Goal: Task Accomplishment & Management: Use online tool/utility

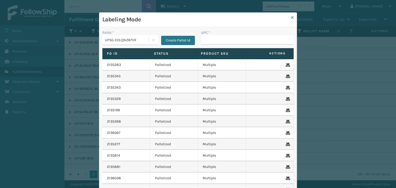
click at [291, 18] on icon at bounding box center [292, 18] width 3 height 4
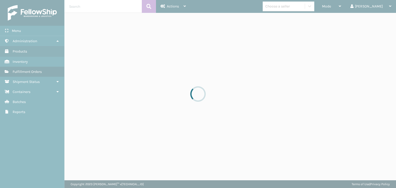
click at [352, 13] on div at bounding box center [198, 94] width 396 height 188
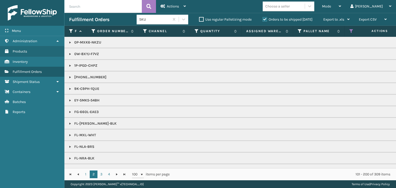
click at [341, 13] on div "Mode" at bounding box center [331, 6] width 19 height 13
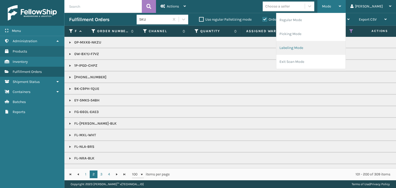
click at [316, 51] on li "Labeling Mode" at bounding box center [310, 48] width 69 height 14
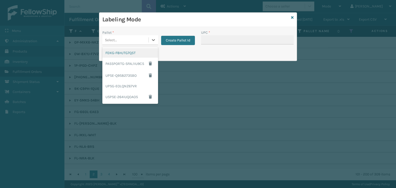
click at [121, 39] on div "Select..." at bounding box center [125, 40] width 46 height 9
click at [293, 18] on icon at bounding box center [292, 18] width 3 height 4
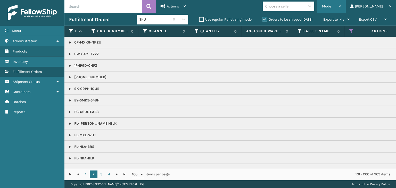
click at [341, 5] on div "Mode" at bounding box center [331, 6] width 19 height 13
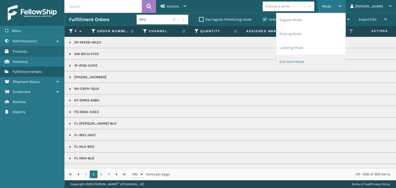
click at [321, 60] on li "Exit Scan Mode" at bounding box center [310, 62] width 69 height 14
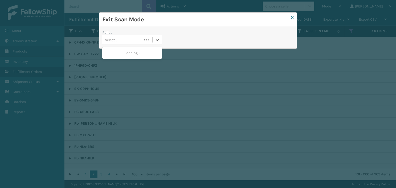
click at [133, 45] on div "Select..." at bounding box center [132, 40] width 60 height 10
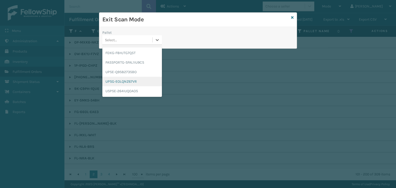
click at [135, 85] on div "UPSG-EOLQNZ67VR" at bounding box center [132, 82] width 60 height 10
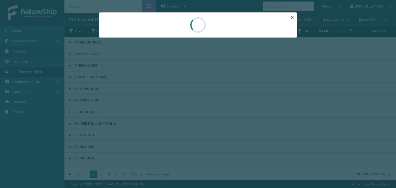
click at [129, 41] on div at bounding box center [198, 94] width 396 height 188
click at [129, 39] on div at bounding box center [198, 94] width 396 height 188
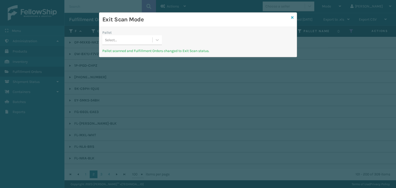
click at [292, 17] on icon at bounding box center [292, 18] width 3 height 4
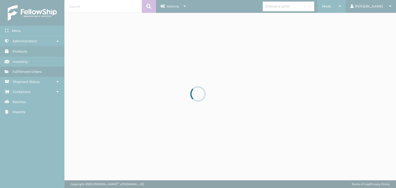
click at [350, 4] on div at bounding box center [198, 94] width 396 height 188
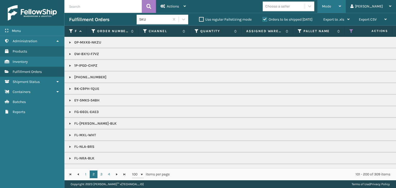
click at [341, 7] on div "Mode" at bounding box center [331, 6] width 19 height 13
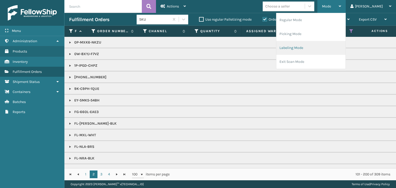
click at [324, 52] on li "Labeling Mode" at bounding box center [310, 48] width 69 height 14
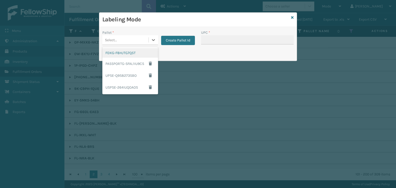
click at [118, 42] on div "Select..." at bounding box center [125, 40] width 46 height 9
click at [178, 36] on button "Create Pallet Id" at bounding box center [178, 40] width 34 height 9
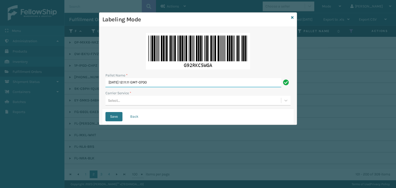
drag, startPoint x: 169, startPoint y: 86, endPoint x: 38, endPoint y: 84, distance: 130.7
click at [38, 84] on div "Labeling Mode Pallet Name * [DATE] 12:11:11 GMT-0700 Carrier Service * Select..…" at bounding box center [198, 94] width 396 height 188
paste input "UPSP001752791"
type input "UPSP001752791"
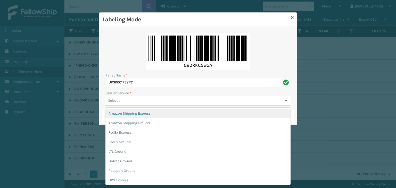
click at [133, 103] on div "Select..." at bounding box center [193, 100] width 176 height 9
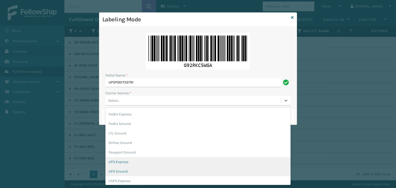
scroll to position [26, 0]
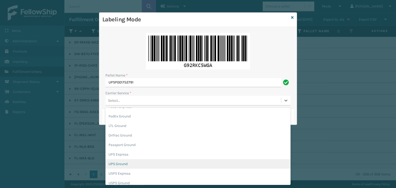
click at [145, 167] on div "UPS Ground" at bounding box center [197, 164] width 185 height 10
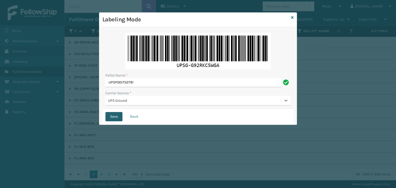
click at [116, 118] on button "Save" at bounding box center [113, 116] width 17 height 9
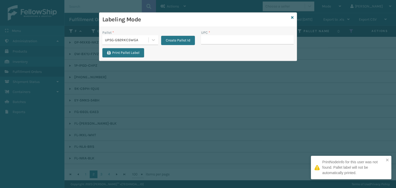
click at [138, 43] on div "UPSG-G92RKC5WGA" at bounding box center [125, 40] width 46 height 9
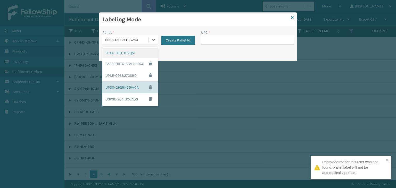
click at [120, 55] on div "FDXG-F8HJTG7Q5T" at bounding box center [130, 53] width 56 height 10
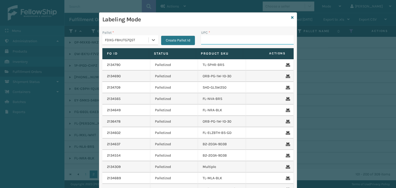
click at [224, 40] on input "UPC *" at bounding box center [247, 39] width 93 height 9
click at [224, 40] on input "AT" at bounding box center [242, 39] width 83 height 9
type input "ST3402"
drag, startPoint x: 217, startPoint y: 38, endPoint x: 71, endPoint y: 51, distance: 146.8
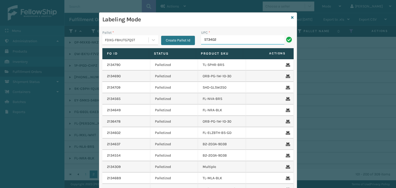
click at [80, 49] on div "Labeling Mode Pallet * FDXG-F8HJTG7Q5T Create Pallet Id UPC * ST3402 Fo Id Stat…" at bounding box center [198, 94] width 396 height 188
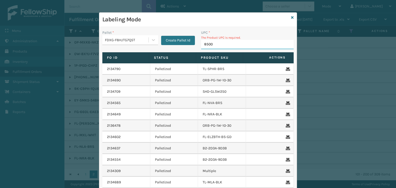
type input "85000"
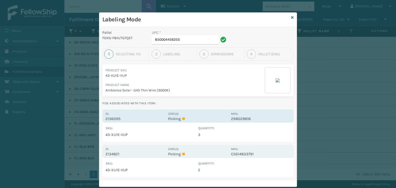
click at [216, 119] on p "Picking" at bounding box center [198, 119] width 60 height 5
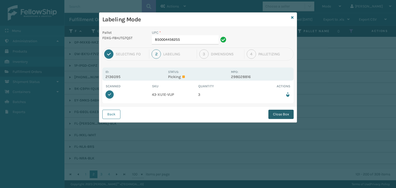
click at [288, 115] on button "Close Box" at bounding box center [280, 114] width 25 height 9
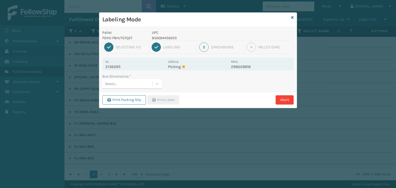
click at [120, 80] on div "Select..." at bounding box center [127, 84] width 50 height 9
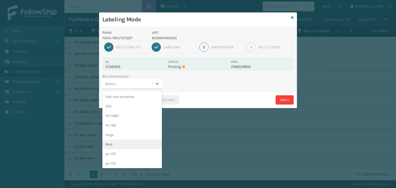
drag, startPoint x: 129, startPoint y: 145, endPoint x: 160, endPoint y: 116, distance: 42.7
click at [131, 142] on div "Med" at bounding box center [132, 145] width 60 height 10
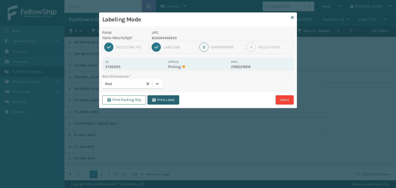
click at [168, 101] on button "Print Label" at bounding box center [163, 99] width 32 height 9
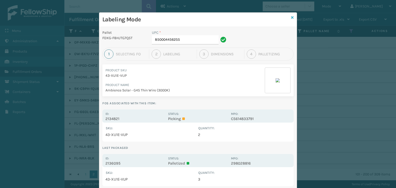
click at [291, 19] on icon at bounding box center [292, 18] width 3 height 4
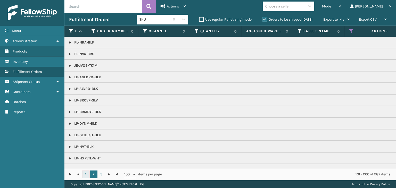
click at [88, 172] on link "1" at bounding box center [86, 175] width 8 height 8
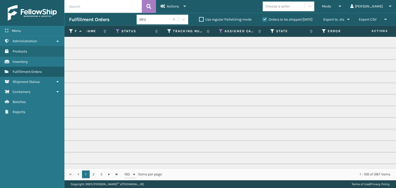
scroll to position [0, 234]
click at [220, 30] on icon at bounding box center [220, 31] width 4 height 5
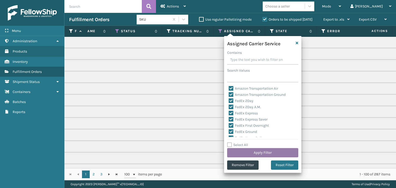
click at [251, 153] on button "Apply Filter" at bounding box center [262, 152] width 71 height 9
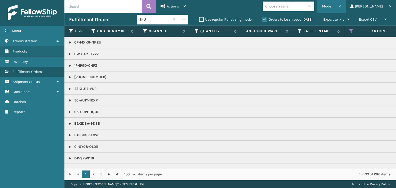
click at [341, 3] on div "Mode Regular Mode Picking Mode Labeling Mode Exit Scan Mode" at bounding box center [331, 6] width 28 height 13
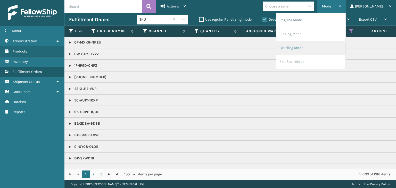
click at [306, 45] on li "Labeling Mode" at bounding box center [310, 48] width 69 height 14
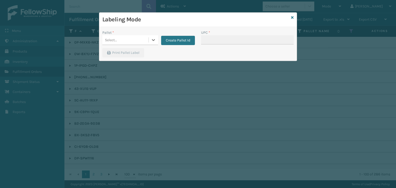
click at [122, 37] on div "Select..." at bounding box center [125, 40] width 46 height 9
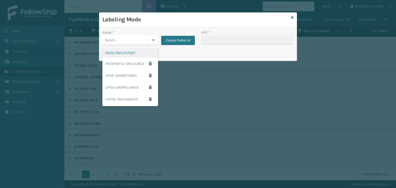
drag, startPoint x: 129, startPoint y: 54, endPoint x: 140, endPoint y: 46, distance: 13.4
click at [139, 47] on div "Pallet * option FDXG-F8HJTG7Q5T focused, 1 of 5. 5 results available. Use Up an…" at bounding box center [148, 39] width 99 height 18
click at [144, 44] on div "Select..." at bounding box center [130, 40] width 56 height 10
click at [145, 59] on div "PASSPORTG-SFAL1IU9CS" at bounding box center [130, 64] width 56 height 12
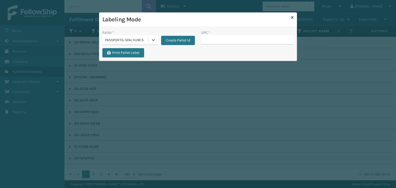
click at [142, 39] on div "PASSPORTG-SFAL1IU9CS" at bounding box center [127, 39] width 44 height 5
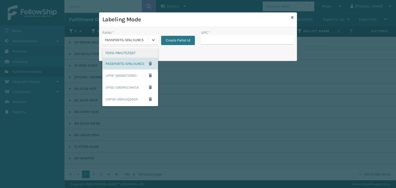
click at [138, 50] on div "FDXG-F8HJTG7Q5T" at bounding box center [130, 53] width 56 height 10
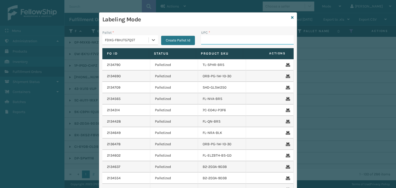
click at [216, 40] on input "UPC *" at bounding box center [247, 39] width 93 height 9
type input "850012486367"
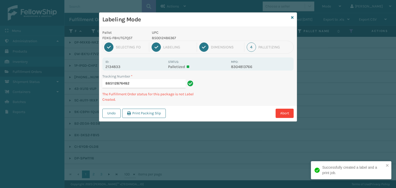
click at [168, 35] on p "850012486367" at bounding box center [190, 37] width 76 height 5
copy p "850012486367"
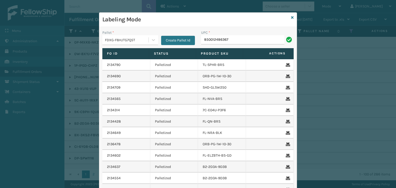
type input "850012486367"
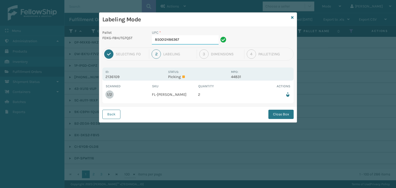
click at [188, 42] on input "850012486367" at bounding box center [185, 39] width 67 height 9
click at [282, 116] on button "Close Box" at bounding box center [280, 114] width 25 height 9
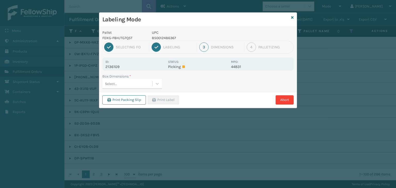
click at [143, 82] on div "Select..." at bounding box center [127, 84] width 50 height 9
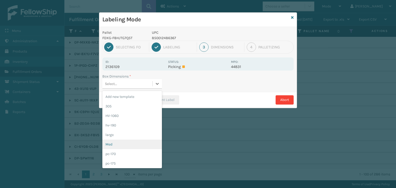
click at [137, 143] on div "Med" at bounding box center [132, 145] width 60 height 10
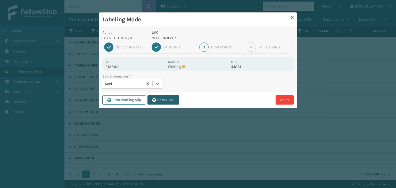
click at [175, 99] on button "Print Label" at bounding box center [163, 99] width 32 height 9
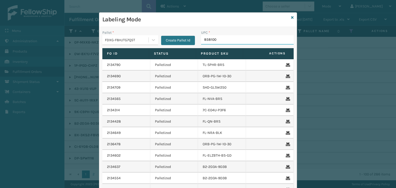
type input "8581000"
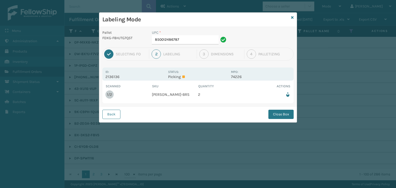
click at [195, 47] on div "UPC * 850012486787" at bounding box center [190, 39] width 82 height 18
click at [196, 41] on input "850012486787" at bounding box center [185, 39] width 67 height 9
click at [279, 116] on button "Close Box" at bounding box center [280, 114] width 25 height 9
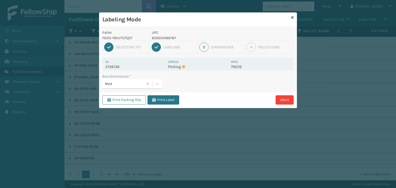
click at [169, 95] on div "Print Packing Slip Print Label Abort" at bounding box center [197, 100] width 197 height 16
click at [169, 97] on button "Print Label" at bounding box center [163, 99] width 32 height 9
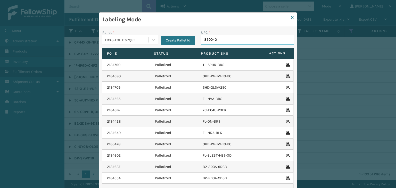
type input "8500406"
type input "850012486602"
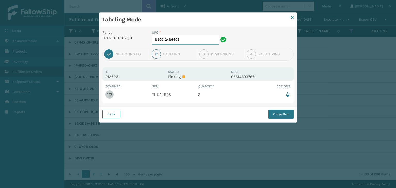
click at [196, 41] on input "850012486602" at bounding box center [185, 39] width 67 height 9
click at [281, 113] on button "Close Box" at bounding box center [280, 114] width 25 height 9
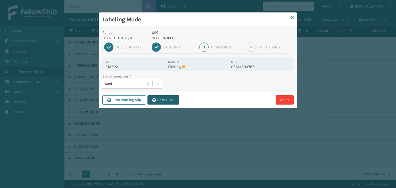
click at [166, 101] on button "Print Label" at bounding box center [163, 99] width 32 height 9
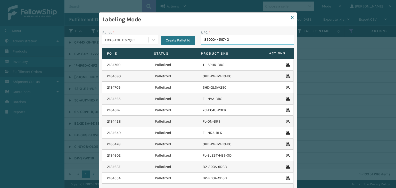
type input "850004456743"
type input "858100007616"
type input "850068315123"
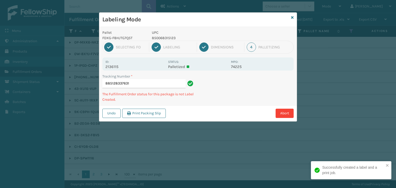
click at [165, 36] on p "850068315123" at bounding box center [190, 37] width 76 height 5
copy p "850068315123"
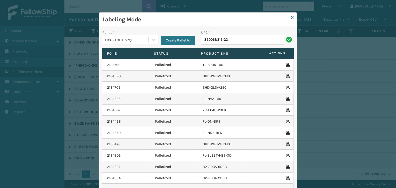
type input "850068315123"
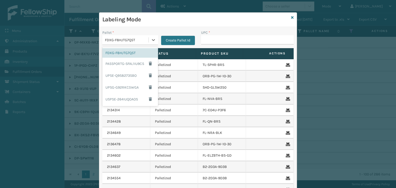
click at [121, 42] on div "FDXG-F8HJTG7Q5T" at bounding box center [127, 39] width 44 height 5
click at [127, 89] on div "UPSG-G92RKC5WGA" at bounding box center [130, 87] width 56 height 12
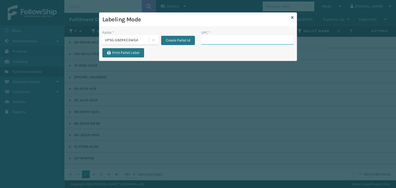
drag, startPoint x: 215, startPoint y: 38, endPoint x: 209, endPoint y: 36, distance: 5.7
click at [215, 38] on input "UPC *" at bounding box center [247, 39] width 93 height 9
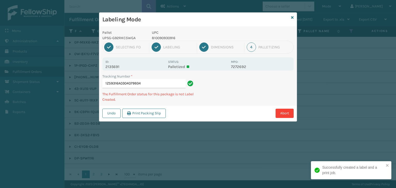
click at [158, 38] on p "810090930916" at bounding box center [190, 37] width 76 height 5
copy p "810090930916"
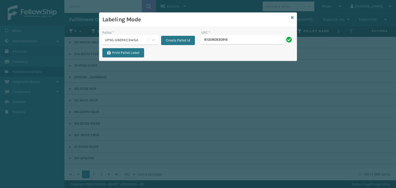
type input "810090930916"
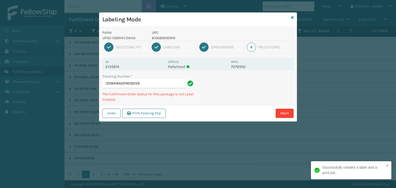
type input "1Z59316A0319530159810090930916"
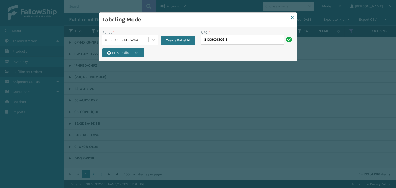
type input "810090930916"
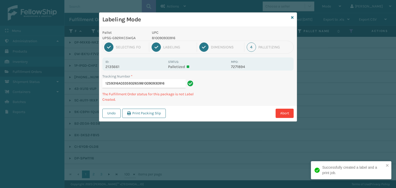
type input "1Z59316A0335932659810090930916810090930916"
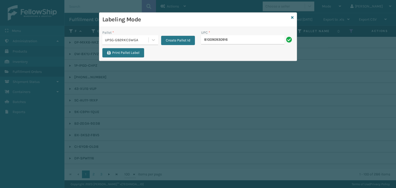
type input "810090930916"
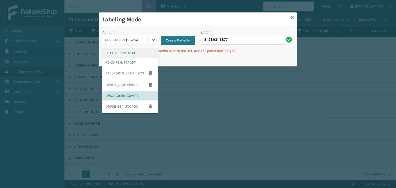
click at [136, 38] on div "UPSG-G92RKC5WGA" at bounding box center [127, 39] width 44 height 5
drag, startPoint x: 121, startPoint y: 86, endPoint x: 203, endPoint y: 56, distance: 87.3
click at [122, 86] on div "UPSE-Q9S8273SBO" at bounding box center [130, 85] width 56 height 12
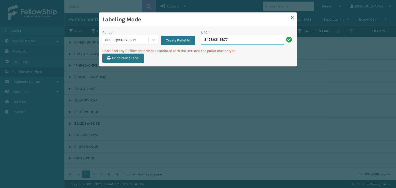
click at [229, 43] on input "842893116877" at bounding box center [242, 39] width 83 height 9
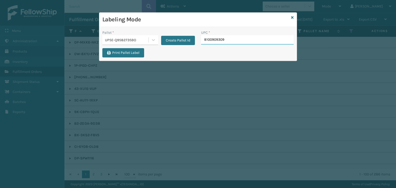
type input "81009093091"
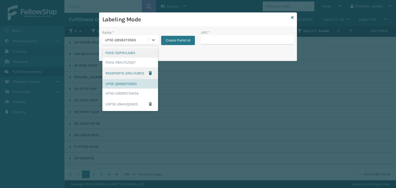
drag, startPoint x: 143, startPoint y: 37, endPoint x: 128, endPoint y: 78, distance: 43.9
click at [143, 39] on div "UPSE-Q9S8273SBO" at bounding box center [127, 39] width 44 height 5
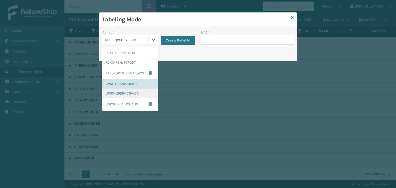
click at [131, 92] on div "UPSG-G92RKC5WGA" at bounding box center [130, 94] width 56 height 10
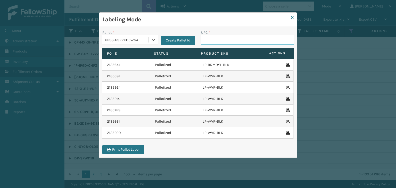
click at [227, 40] on input "UPC *" at bounding box center [247, 39] width 93 height 9
type input "LP-RMXPLS-BLU"
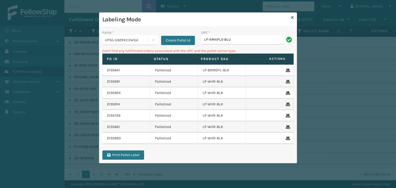
click at [136, 37] on div "UPSG-G92RKC5WGA" at bounding box center [127, 39] width 44 height 5
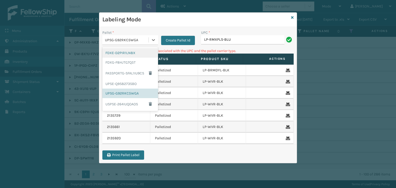
click at [131, 54] on div "FDXE-D2PIR1LN8X" at bounding box center [130, 53] width 56 height 10
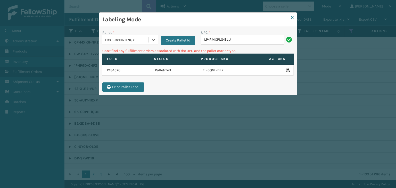
click at [110, 43] on div "FDXE-D2PIR1LN8X" at bounding box center [125, 40] width 46 height 9
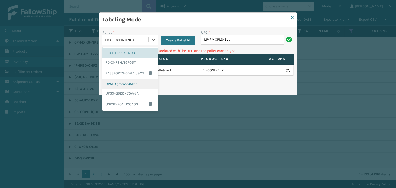
click at [115, 81] on div "UPSE-Q9S8273SBO" at bounding box center [130, 84] width 56 height 10
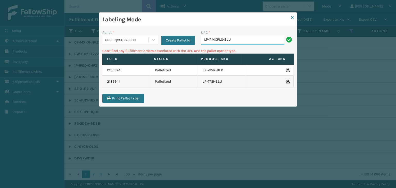
click at [250, 39] on input "LP-RMXPLS-BLU" at bounding box center [242, 39] width 83 height 9
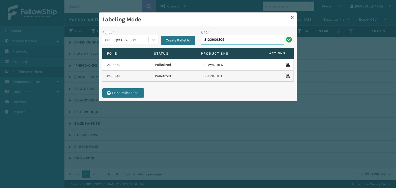
type input "810090930916"
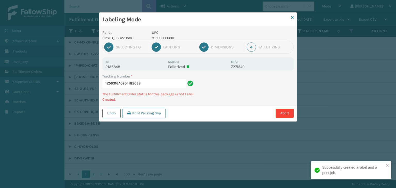
click at [173, 39] on p "810090930916" at bounding box center [190, 37] width 76 height 5
copy p "810090930916"
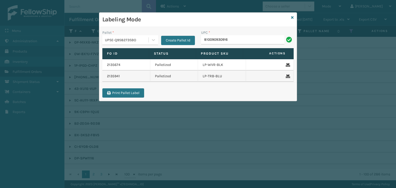
type input "810090930916"
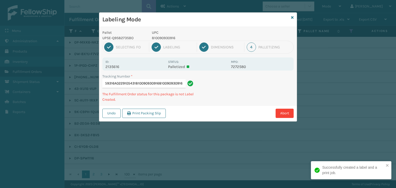
type input "1Z59316A0229105431810090930916810090930916810090930916"
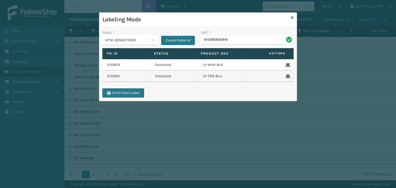
type input "810090930916"
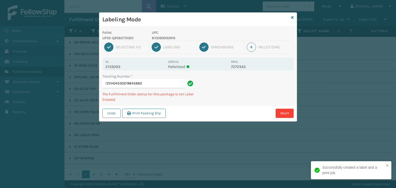
type input "1ZXH04530219845862810090930916"
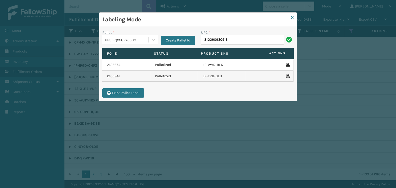
type input "810090930916"
type input "8100909309"
type input "LP-RJVWR-BLU"
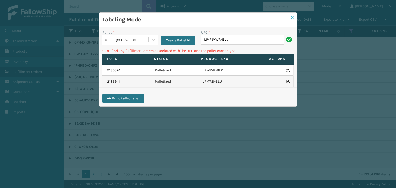
click at [292, 18] on icon at bounding box center [292, 18] width 3 height 4
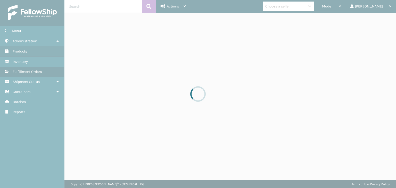
click at [313, 2] on div at bounding box center [198, 94] width 396 height 188
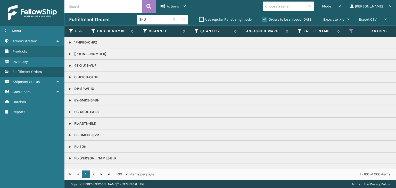
click at [305, 7] on div "Choose a seller" at bounding box center [284, 6] width 42 height 9
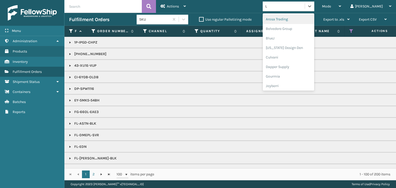
type input "LI"
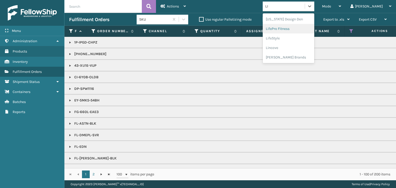
click at [290, 26] on div "LifePro Fitness" at bounding box center [289, 29] width 52 height 10
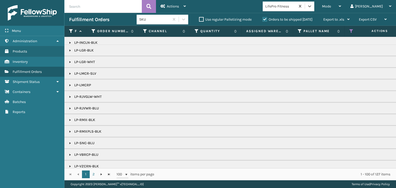
scroll to position [129, 0]
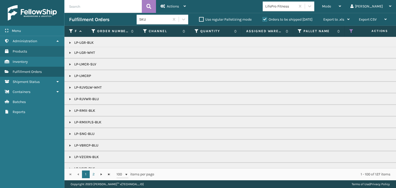
click at [70, 98] on link at bounding box center [70, 99] width 4 height 4
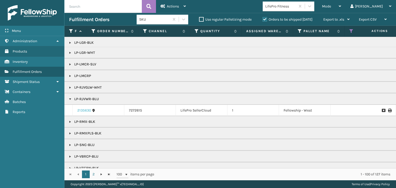
click at [82, 108] on link "2135630" at bounding box center [84, 110] width 14 height 5
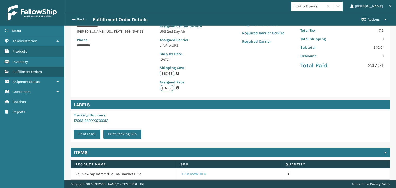
scroll to position [108, 0]
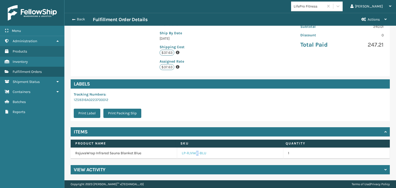
click at [194, 154] on link "LP-RJVWR-BLU" at bounding box center [194, 153] width 24 height 5
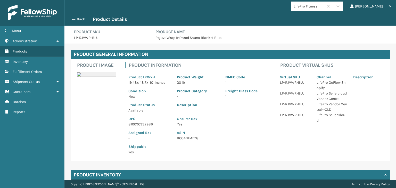
click at [142, 124] on p "810090932989" at bounding box center [149, 124] width 42 height 5
copy p "810090932989"
click at [79, 21] on button "Back" at bounding box center [81, 19] width 24 height 5
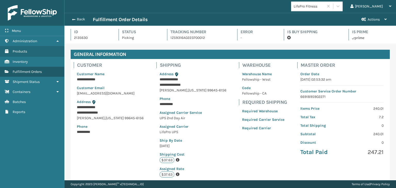
scroll to position [12, 331]
click at [80, 20] on button "Back" at bounding box center [81, 19] width 24 height 5
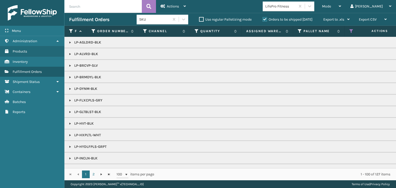
click at [331, 6] on span "Mode" at bounding box center [326, 6] width 9 height 4
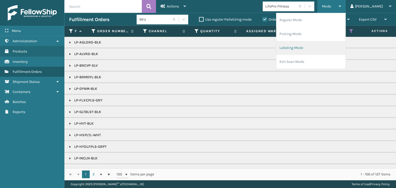
click at [336, 46] on li "Labeling Mode" at bounding box center [310, 48] width 69 height 14
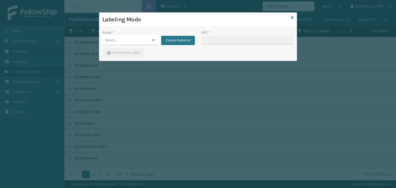
click at [115, 39] on div "Select..." at bounding box center [111, 39] width 12 height 5
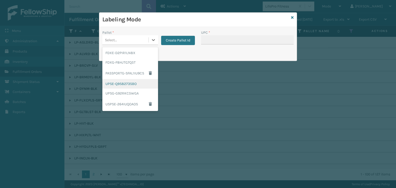
click at [119, 81] on div "UPSE-Q9S8273SBO" at bounding box center [130, 84] width 56 height 10
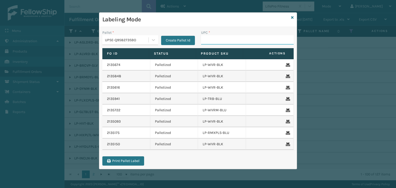
drag, startPoint x: 211, startPoint y: 38, endPoint x: 218, endPoint y: 42, distance: 7.3
click at [211, 38] on input "UPC *" at bounding box center [247, 39] width 93 height 9
paste input "810090932989"
type input "810090932989"
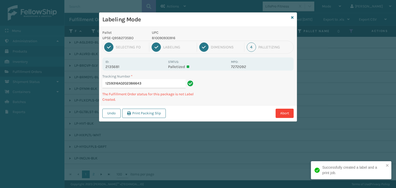
click at [164, 39] on p "810090930916" at bounding box center [190, 37] width 76 height 5
copy p "810090930916"
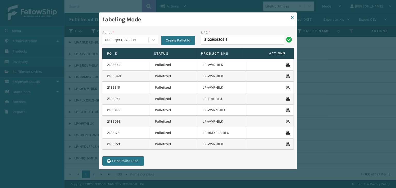
type input "810090930916"
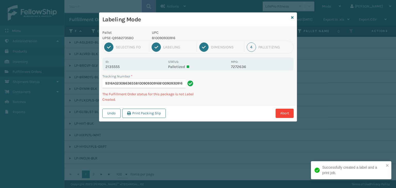
type input "1Z59316A0230863655810090930916810090930916810090930916"
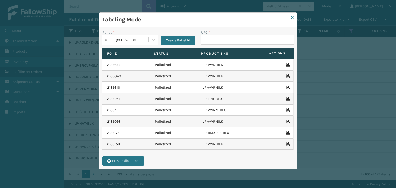
type input "V"
type input "810090930916"
click at [131, 40] on div "UPSE-Q9S8273SBO" at bounding box center [127, 39] width 44 height 5
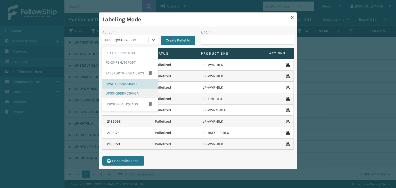
click at [132, 95] on div "UPSG-G92RKC5WGA" at bounding box center [130, 94] width 56 height 10
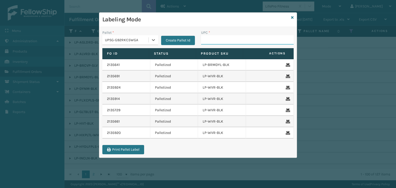
click at [222, 40] on input "UPC *" at bounding box center [247, 39] width 93 height 9
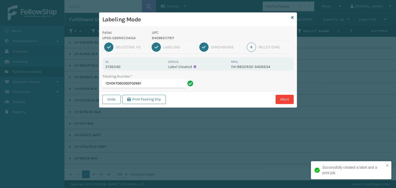
click at [115, 64] on div "Id: 2136240" at bounding box center [135, 64] width 60 height 10
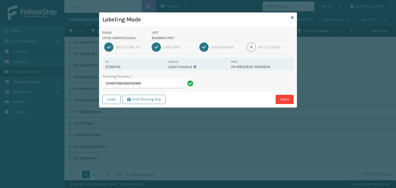
click at [115, 64] on div "Id: 2136240" at bounding box center [135, 64] width 60 height 10
click at [115, 66] on p "2136240" at bounding box center [135, 66] width 60 height 5
copy p "2136240"
click at [158, 84] on input "1ZH0R7060300702681" at bounding box center [143, 83] width 83 height 9
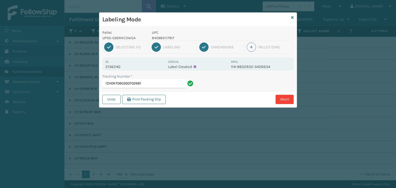
click at [110, 67] on p "2136240" at bounding box center [135, 66] width 60 height 5
copy p "2136240"
click at [159, 81] on input "1ZH0R7060300702681" at bounding box center [143, 83] width 83 height 9
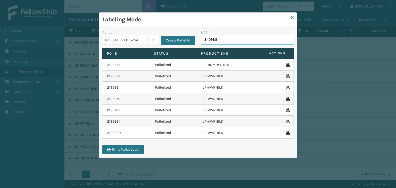
type input "8409851"
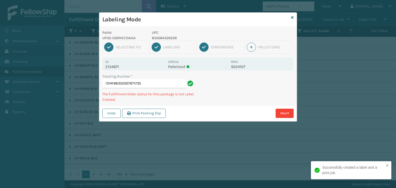
click at [166, 39] on p "850064526226" at bounding box center [190, 37] width 76 height 5
drag, startPoint x: 166, startPoint y: 39, endPoint x: 171, endPoint y: 52, distance: 13.4
click at [166, 39] on p "850064526226" at bounding box center [190, 37] width 76 height 5
copy p "850064526226"
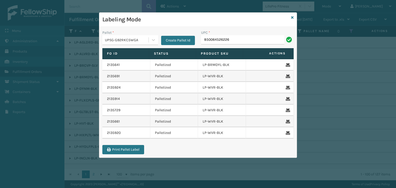
type input "850064526226"
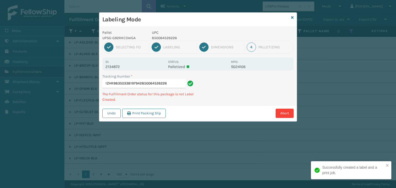
type input "1ZHR98350338197942850064526226850064526226"
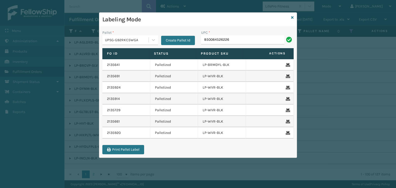
type input "850064526226"
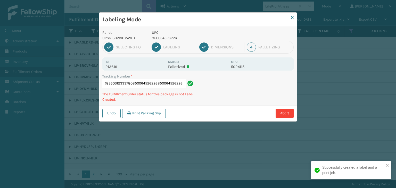
type input "1ZHR98350312333780850064526226850064526226850064526226"
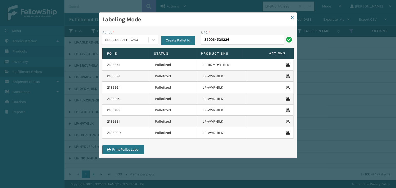
type input "850064526226"
type input "850064526219"
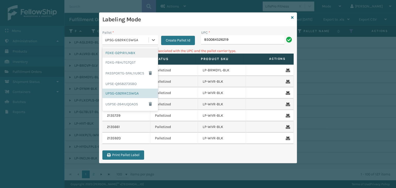
click at [112, 41] on div "UPSG-G92RKC5WGA" at bounding box center [127, 39] width 44 height 5
drag, startPoint x: 125, startPoint y: 83, endPoint x: 193, endPoint y: 64, distance: 70.6
click at [125, 83] on div "UPSE-Q9S8273SBO" at bounding box center [130, 84] width 56 height 10
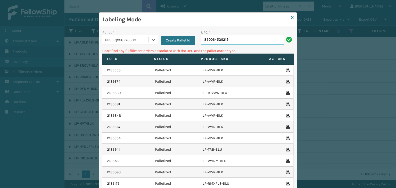
click at [232, 42] on input "850064526219" at bounding box center [242, 39] width 83 height 9
click at [291, 18] on icon at bounding box center [292, 18] width 3 height 4
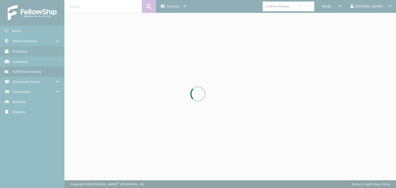
click at [293, 7] on div at bounding box center [198, 94] width 396 height 188
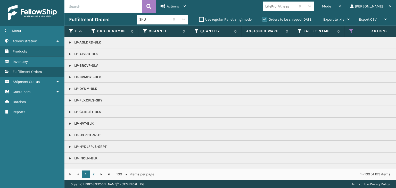
click at [293, 7] on div "LifePro Fitness" at bounding box center [280, 6] width 31 height 5
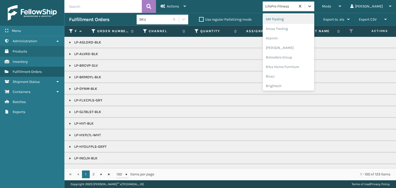
type input "DA"
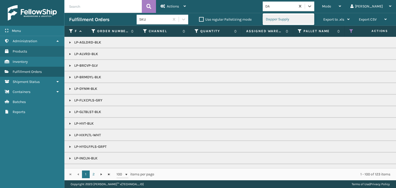
click at [299, 19] on div "Dapper Supply" at bounding box center [289, 19] width 52 height 10
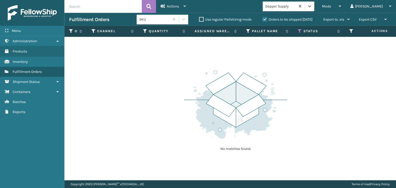
click at [302, 18] on label "Orders to be shipped [DATE]" at bounding box center [287, 19] width 50 height 4
click at [263, 18] on input "Orders to be shipped [DATE]" at bounding box center [262, 18] width 0 height 3
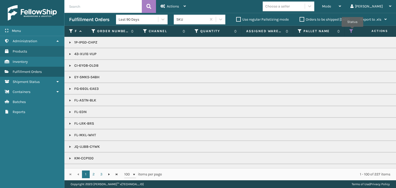
click at [353, 30] on icon at bounding box center [351, 31] width 4 height 5
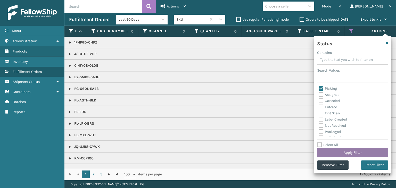
click at [363, 156] on button "Apply Filter" at bounding box center [352, 152] width 71 height 9
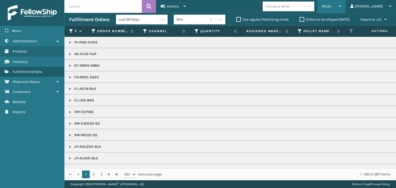
click at [341, 10] on div "Mode" at bounding box center [331, 6] width 19 height 13
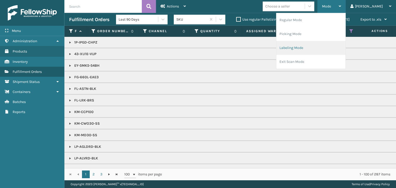
click at [336, 45] on li "Labeling Mode" at bounding box center [310, 48] width 69 height 14
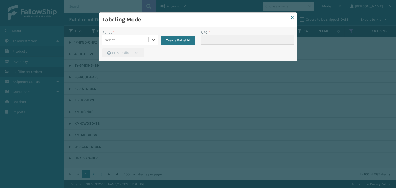
click at [144, 40] on div "Select..." at bounding box center [125, 40] width 46 height 9
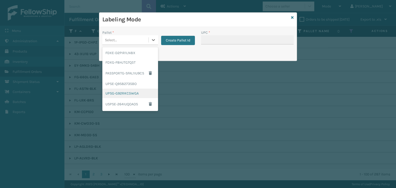
click at [119, 94] on div "UPSG-G92RKC5WGA" at bounding box center [130, 94] width 56 height 10
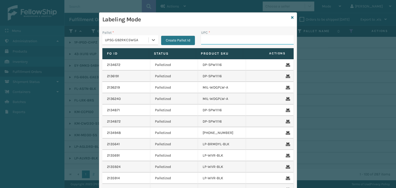
click at [218, 42] on input "UPC *" at bounding box center [247, 39] width 93 height 9
type input "810090"
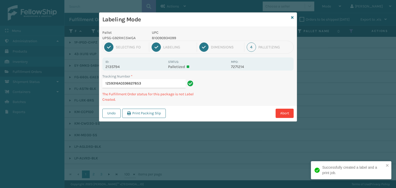
click at [160, 38] on p "810090934099" at bounding box center [190, 37] width 76 height 5
copy p "810090934099"
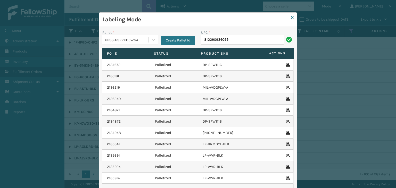
type input "810090934099"
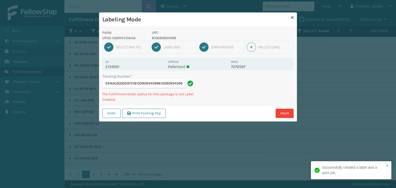
type input "1Z59316A0300059721810090934099810090934099810090934099"
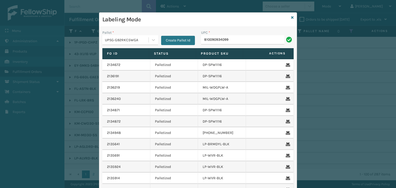
type input "810090934099"
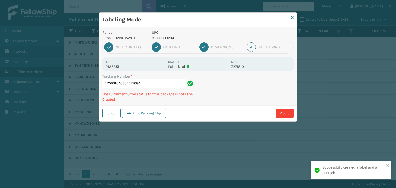
click at [165, 36] on p "810090932941" at bounding box center [190, 37] width 76 height 5
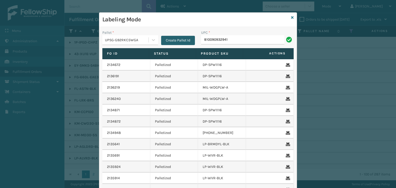
type input "810090932941"
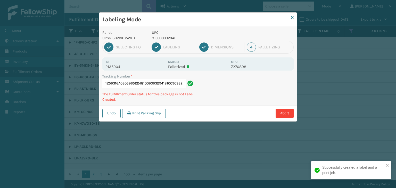
scroll to position [0, 6]
type input "1Z59316A0305965224810090932941810090932941810090932941"
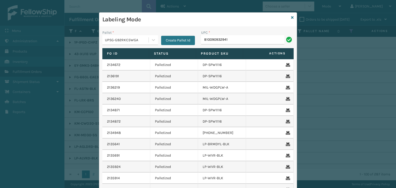
type input "810090932941"
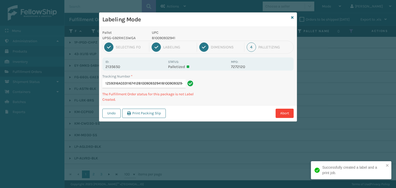
scroll to position [0, 3]
type input "1Z59316A0331167412810090932941810090932941810090932941"
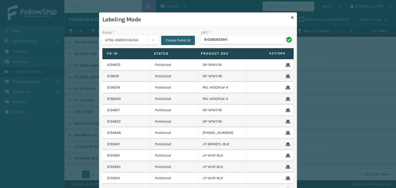
type input "810090932941"
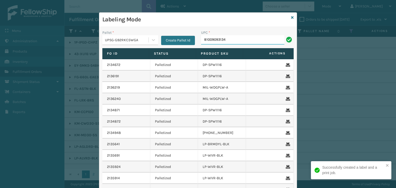
type input "810090931340"
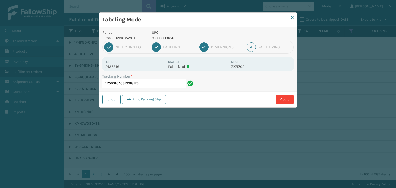
click at [162, 37] on p "810090931340" at bounding box center [190, 37] width 76 height 5
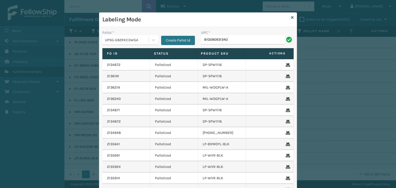
type input "810090931340"
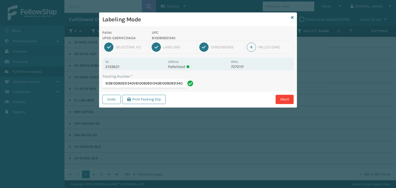
type input "1Z59316A0335472263810090931340V810090931340810090931340V"
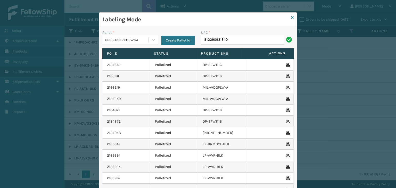
type input "810090931340"
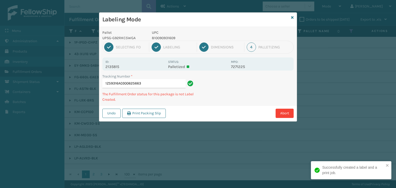
click at [166, 39] on p "810090931609" at bounding box center [190, 37] width 76 height 5
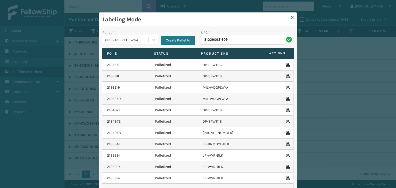
type input "810090931609"
type input "8100909"
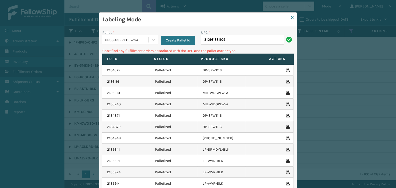
drag, startPoint x: 249, startPoint y: 39, endPoint x: 67, endPoint y: 75, distance: 185.9
click at [67, 75] on div "Labeling Mode Pallet * UPSG-G92RKC5WGA Create Pallet Id UPC * 810161331109 Can'…" at bounding box center [198, 94] width 396 height 188
type input "LP-RJVGLW-WHT"
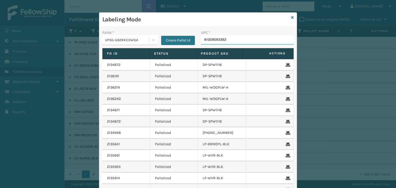
type input "810090933627"
type input "850063730327"
type input "810090930"
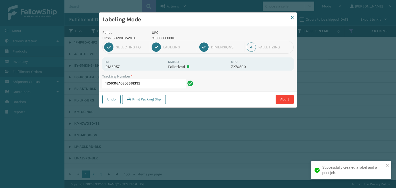
click at [167, 38] on p "810090930916" at bounding box center [190, 37] width 76 height 5
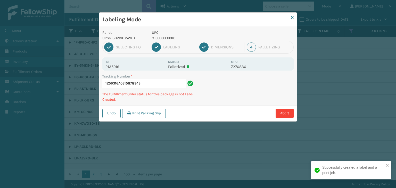
click at [165, 37] on p "810090930916" at bounding box center [190, 37] width 76 height 5
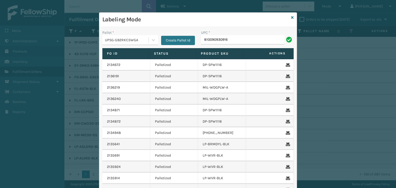
type input "810090930916"
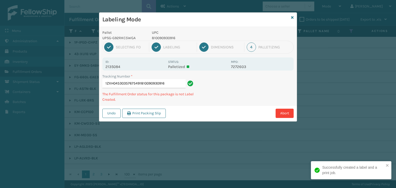
type input "1ZXH04530357675491810090930916810090930916"
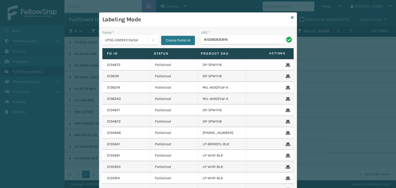
type input "810090930916"
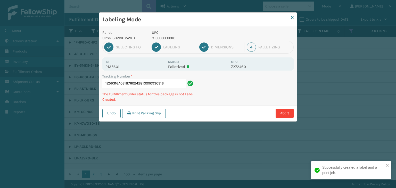
type input "1Z59316A0318760242810090930916810090930916"
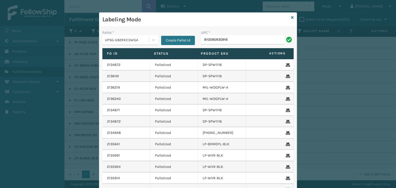
type input "810090930916"
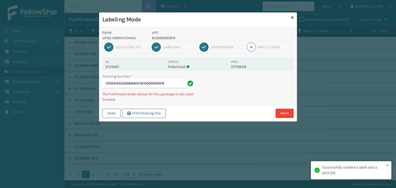
type input "1Z59316A0300886051810090930916810090930916"
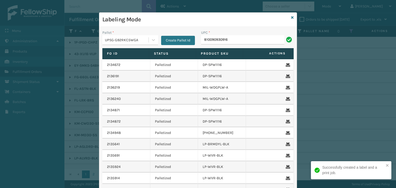
type input "810090930916"
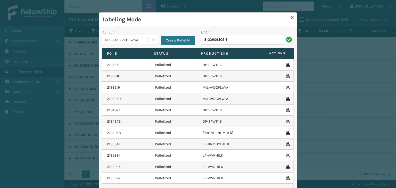
type input "810090930916"
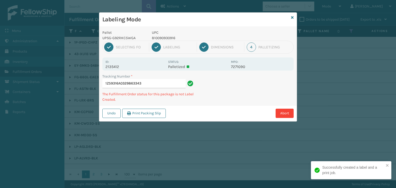
type input "1Z59316A0329863343810090930916"
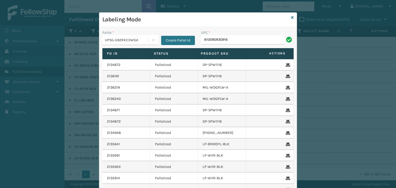
type input "810090930916"
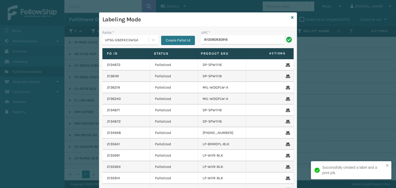
type input "810090930916"
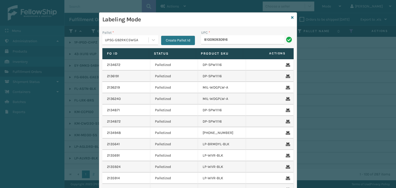
type input "810090930916"
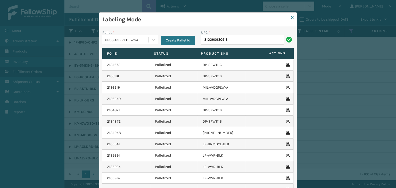
type input "810090930916"
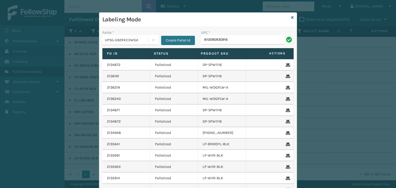
type input "810090930916"
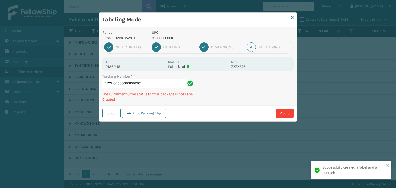
type input "1ZXH04530393266301810090930916"
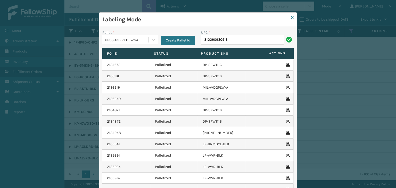
type input "810090930916"
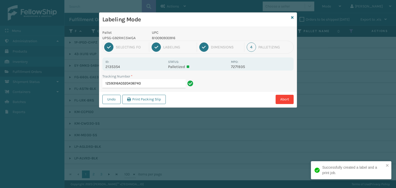
type input "1Z59316A0320436740810090930916"
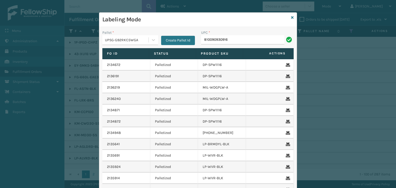
type input "810090930916"
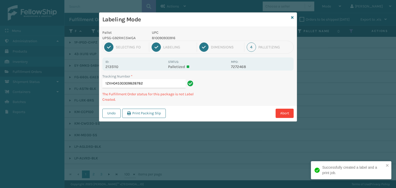
type input "1ZXH04530309828782810090930916"
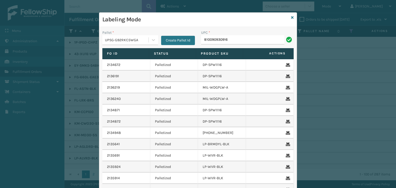
type input "810090930916"
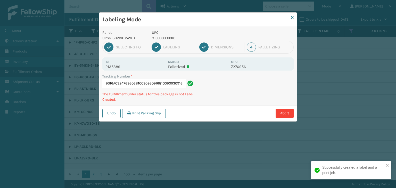
type input "1Z59316A0324769606810090930916810090930916810090930916"
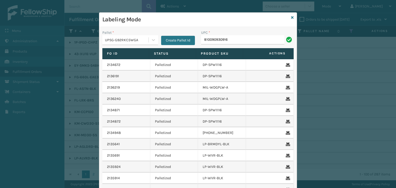
type input "810090930916"
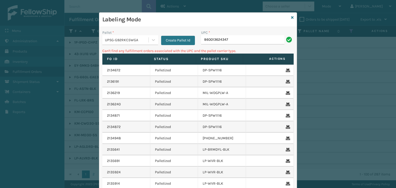
drag, startPoint x: 258, startPoint y: 43, endPoint x: 130, endPoint y: 78, distance: 133.6
click at [29, 44] on div "Labeling Mode Pallet * UPSG-G92RKC5WGA Create Pallet Id UPC * 860013624347 Can'…" at bounding box center [198, 94] width 396 height 188
click at [291, 19] on icon at bounding box center [292, 18] width 3 height 4
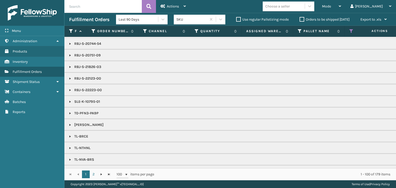
scroll to position [588, 0]
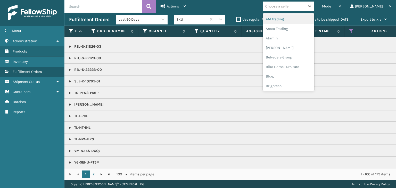
click at [290, 5] on div "Choose a seller" at bounding box center [277, 6] width 24 height 5
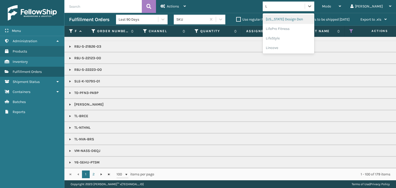
type input "LI"
click at [289, 28] on div "LifePro Fitness" at bounding box center [289, 29] width 52 height 10
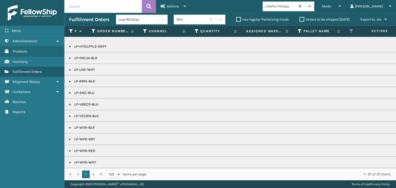
scroll to position [57, 0]
click at [331, 8] on span "Mode" at bounding box center [326, 6] width 9 height 4
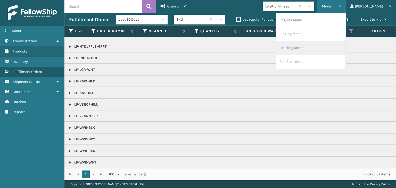
click at [320, 50] on li "Labeling Mode" at bounding box center [310, 48] width 69 height 14
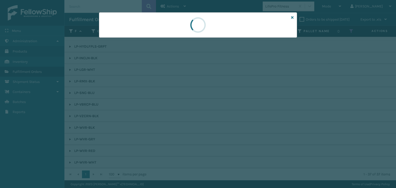
click at [137, 37] on div at bounding box center [198, 94] width 396 height 188
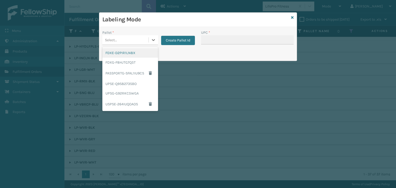
click at [137, 37] on div "Select..." at bounding box center [125, 40] width 46 height 9
click at [127, 88] on div "UPSE-Q9S8273SBO" at bounding box center [130, 84] width 56 height 10
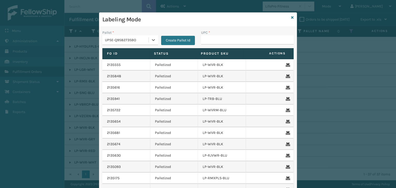
click at [136, 40] on div "UPSE-Q9S8273SBO" at bounding box center [127, 39] width 44 height 5
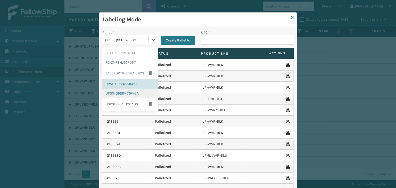
click at [128, 94] on div "UPSG-G92RKC5WGA" at bounding box center [130, 94] width 56 height 10
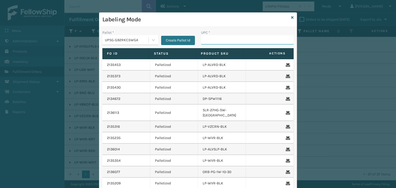
click at [214, 40] on input "UPC *" at bounding box center [247, 39] width 93 height 9
type input "8100909"
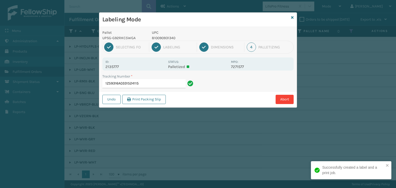
click at [167, 36] on p "810090931340" at bounding box center [190, 37] width 76 height 5
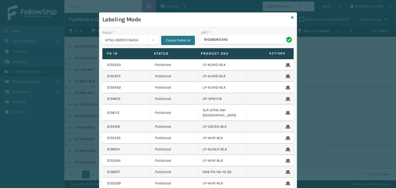
type input "810090931340"
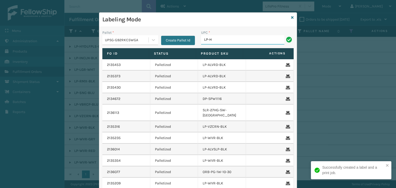
type input "LP-HYDLFPLS-GRPT"
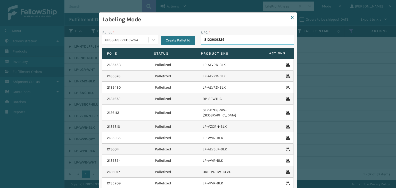
type input "81009093294"
type input "LP-AGLDRD-BLK"
type input "81009093"
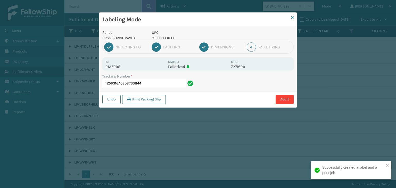
click at [167, 39] on p "810090931500" at bounding box center [190, 37] width 76 height 5
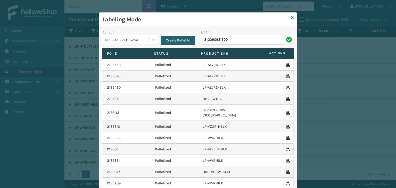
type input "810090931500"
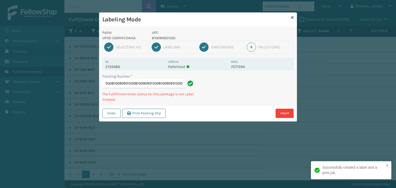
scroll to position [0, 74]
type input "1Z59316A03359711168100909315008100909315008100909315008100909315008100909315008…"
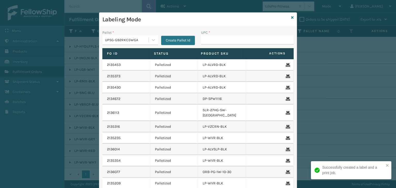
type input "V"
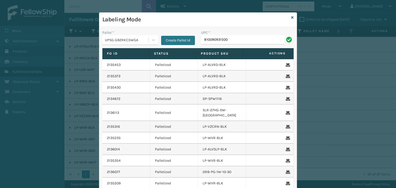
type input "810090931500"
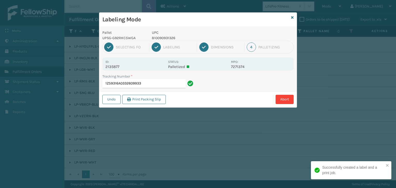
click at [166, 39] on p "810090931326" at bounding box center [190, 37] width 76 height 5
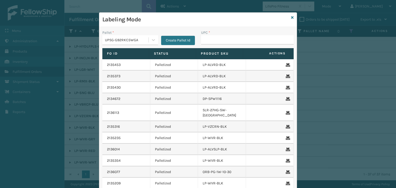
type input "V"
type input "810090931326"
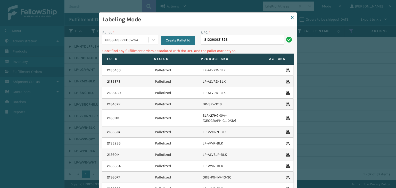
click at [136, 42] on div "UPSG-G92RKC5WGA" at bounding box center [127, 39] width 44 height 5
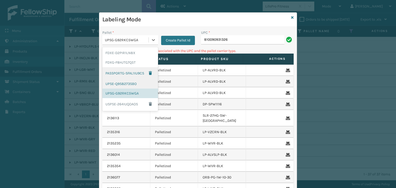
click at [136, 82] on div "UPSE-Q9S8273SBO" at bounding box center [130, 84] width 56 height 10
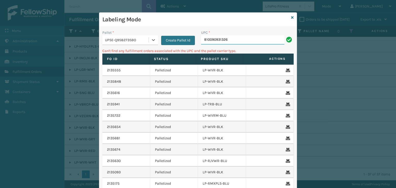
click at [229, 42] on input "810090931326" at bounding box center [242, 39] width 83 height 9
click at [137, 37] on div "UPSE-Q9S8273SBO" at bounding box center [125, 40] width 46 height 9
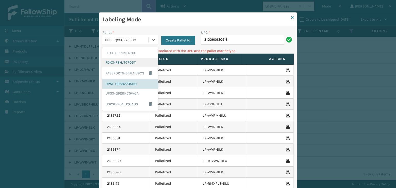
click at [125, 62] on div "FDXG-F8HJTG7Q5T" at bounding box center [130, 63] width 56 height 10
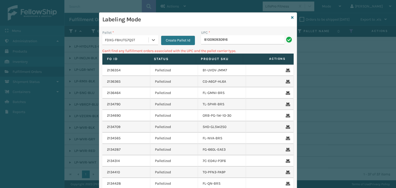
click at [118, 41] on div "FDXG-F8HJTG7Q5T" at bounding box center [127, 39] width 44 height 5
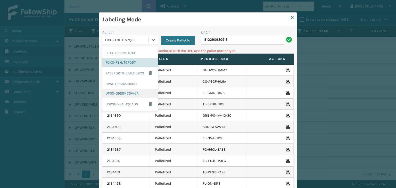
click at [128, 91] on div "UPSG-G92RKC5WGA" at bounding box center [130, 94] width 56 height 10
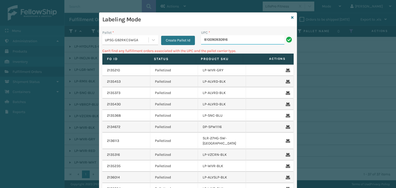
drag, startPoint x: 242, startPoint y: 41, endPoint x: 57, endPoint y: 54, distance: 185.3
click at [57, 54] on div "Labeling Mode Pallet * UPSG-G92RKC5WGA Create Pallet Id UPC * 810090930916 Can'…" at bounding box center [198, 94] width 396 height 188
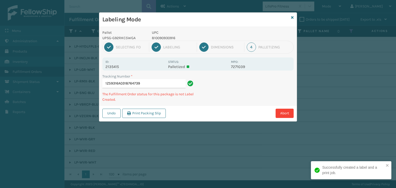
type input "1Z59316A0318764739810090930916"
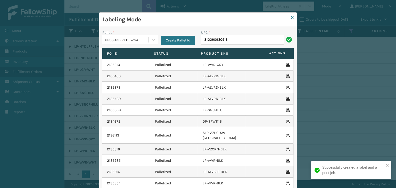
type input "810090930916"
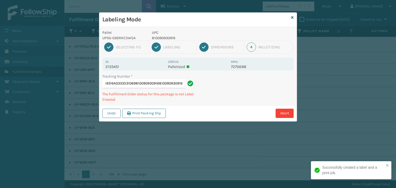
type input "1Z59316A0333531069810090930916810090930916810090930916"
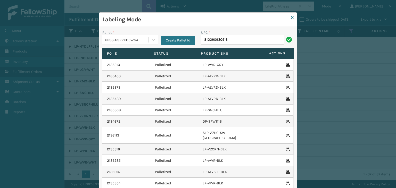
type input "810090930916"
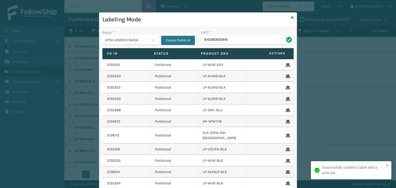
type input "810090930916"
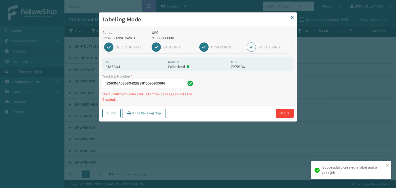
type input "1Z59316A0308042288810090930916810090930916"
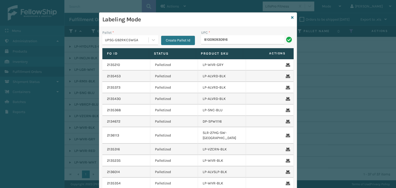
type input "810090930916"
type input "8428931104"
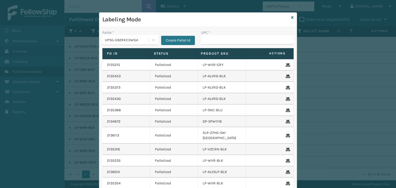
drag, startPoint x: 269, startPoint y: 29, endPoint x: 272, endPoint y: 24, distance: 5.9
drag, startPoint x: 272, startPoint y: 24, endPoint x: 290, endPoint y: 18, distance: 18.6
click at [291, 18] on icon at bounding box center [292, 18] width 3 height 4
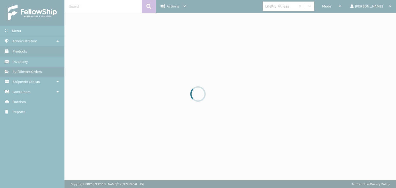
click at [290, 18] on div at bounding box center [198, 94] width 396 height 188
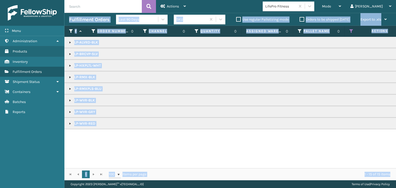
click at [290, 88] on p "LP-RMXPLS-BLU" at bounding box center [397, 88] width 656 height 5
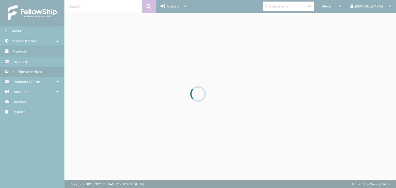
click at [361, 6] on div at bounding box center [198, 94] width 396 height 188
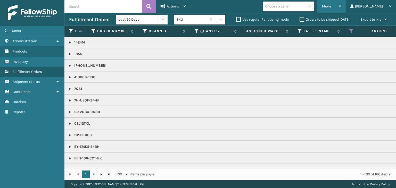
click at [341, 11] on div "Mode" at bounding box center [331, 6] width 19 height 13
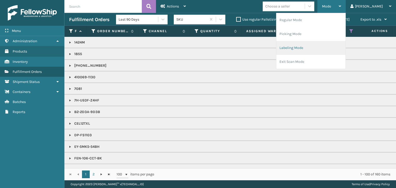
click at [325, 50] on li "Labeling Mode" at bounding box center [310, 48] width 69 height 14
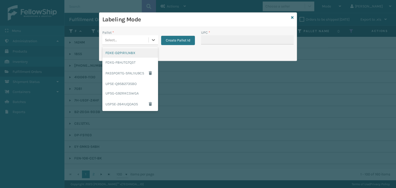
click at [121, 36] on div "Select..." at bounding box center [125, 40] width 46 height 9
drag, startPoint x: 130, startPoint y: 93, endPoint x: 132, endPoint y: 89, distance: 4.3
click at [132, 89] on div "UPSG-G92RKC5WGA" at bounding box center [130, 94] width 56 height 10
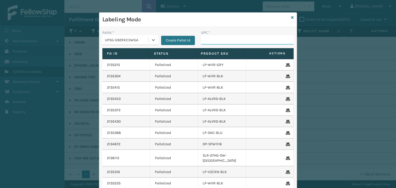
click at [209, 35] on input "UPC *" at bounding box center [247, 39] width 93 height 9
type input "850012486763"
type input "8500044"
type input "8581000"
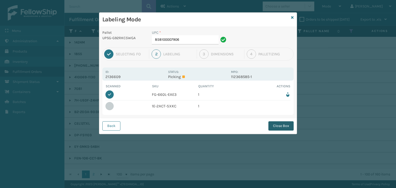
click at [289, 122] on button "Close Box" at bounding box center [280, 125] width 25 height 9
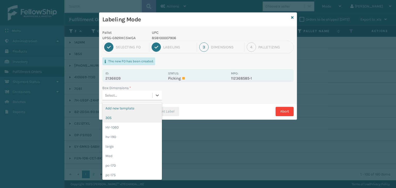
drag, startPoint x: 147, startPoint y: 94, endPoint x: 140, endPoint y: 121, distance: 27.2
click at [147, 94] on div "Select..." at bounding box center [127, 95] width 50 height 9
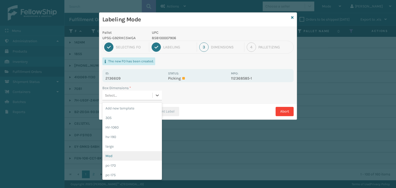
click at [140, 155] on div "Med" at bounding box center [132, 156] width 60 height 10
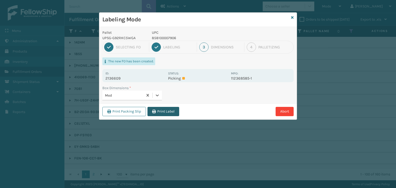
click at [166, 114] on button "Print Label" at bounding box center [163, 111] width 32 height 9
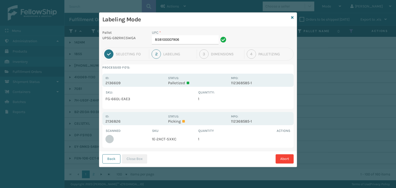
click at [290, 18] on div "Labeling Mode" at bounding box center [197, 20] width 197 height 14
click at [293, 18] on icon at bounding box center [292, 18] width 3 height 4
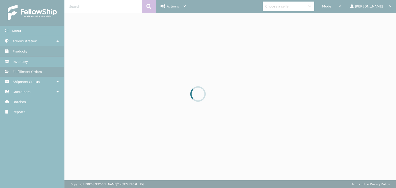
click at [348, 4] on div at bounding box center [198, 94] width 396 height 188
click at [343, 9] on div at bounding box center [198, 94] width 396 height 188
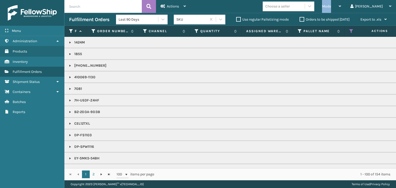
click at [341, 9] on div "Mode" at bounding box center [331, 6] width 19 height 13
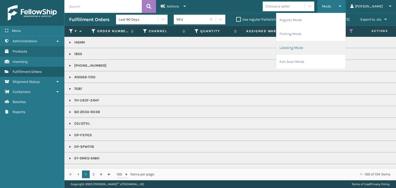
click at [327, 48] on li "Labeling Mode" at bounding box center [310, 48] width 69 height 14
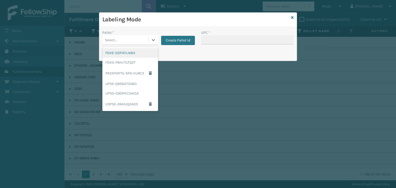
click at [121, 42] on div "Select..." at bounding box center [125, 40] width 46 height 9
click at [136, 91] on div "UPSG-G92RKC5WGA" at bounding box center [130, 94] width 56 height 10
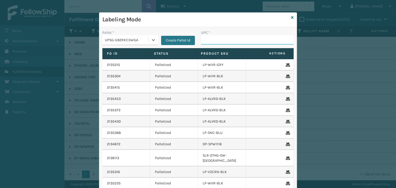
drag, startPoint x: 204, startPoint y: 43, endPoint x: 203, endPoint y: 38, distance: 5.0
click at [204, 43] on input "UPC *" at bounding box center [247, 39] width 93 height 9
type input "850040667295"
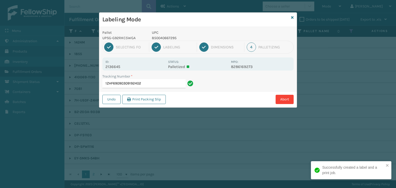
click at [159, 40] on p "850040667295" at bounding box center [190, 37] width 76 height 5
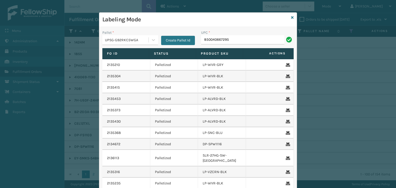
type input "850040667295"
type input "850004456"
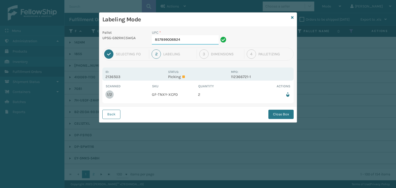
click at [192, 42] on input "857899006824" at bounding box center [185, 39] width 67 height 9
type input "857899006824"
drag, startPoint x: 283, startPoint y: 106, endPoint x: 284, endPoint y: 114, distance: 7.5
click at [283, 111] on div "Back Close Box" at bounding box center [197, 114] width 197 height 16
click at [284, 114] on button "Close Box" at bounding box center [280, 114] width 25 height 9
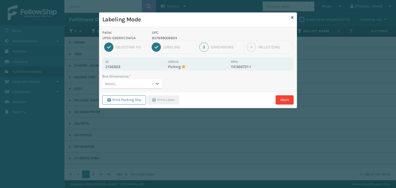
drag, startPoint x: 141, startPoint y: 86, endPoint x: 129, endPoint y: 86, distance: 11.6
click at [129, 86] on div "Select..." at bounding box center [127, 84] width 50 height 9
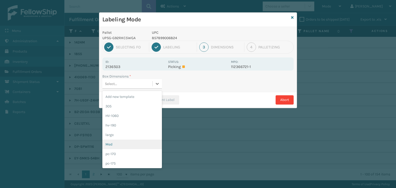
click at [115, 146] on div "Med" at bounding box center [132, 145] width 60 height 10
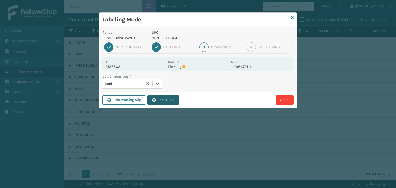
click at [165, 104] on button "Print Label" at bounding box center [163, 99] width 32 height 9
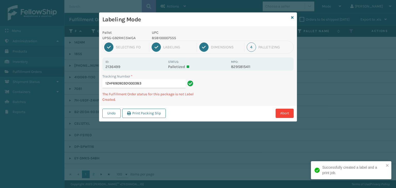
click at [169, 41] on div "1 Selecting FO 2 Labeling 3 Dimensions 4 Palletizing" at bounding box center [197, 47] width 191 height 13
click at [170, 36] on p "858100007555" at bounding box center [190, 37] width 76 height 5
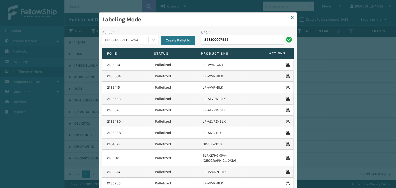
type input "858100007555"
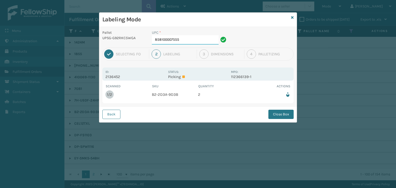
click at [189, 36] on input "858100007555" at bounding box center [185, 39] width 67 height 9
drag, startPoint x: 274, startPoint y: 106, endPoint x: 277, endPoint y: 109, distance: 4.4
click at [274, 106] on div "Back Close Box" at bounding box center [197, 114] width 197 height 16
click at [278, 110] on button "Close Box" at bounding box center [280, 114] width 25 height 9
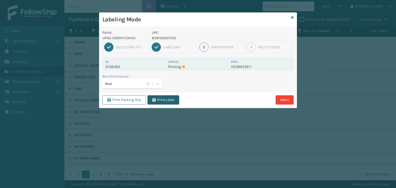
click at [161, 100] on button "Print Label" at bounding box center [163, 99] width 32 height 9
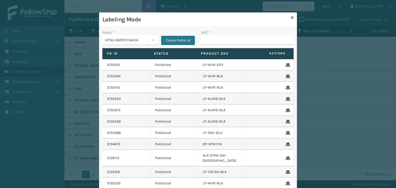
click at [113, 41] on div "UPSG-G92RKC5WGA" at bounding box center [127, 39] width 44 height 5
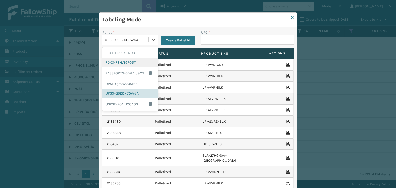
click at [122, 58] on div "FDXG-F8HJTG7Q5T" at bounding box center [130, 63] width 56 height 10
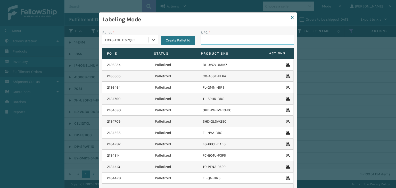
click at [221, 39] on input "UPC *" at bounding box center [247, 39] width 93 height 9
type input "KM-CWO30-SS"
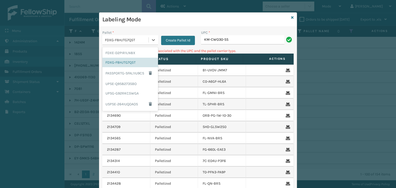
click at [128, 39] on div "FDXG-F8HJTG7Q5T" at bounding box center [127, 39] width 44 height 5
click at [115, 97] on div "UPSG-G92RKC5WGA" at bounding box center [130, 94] width 56 height 10
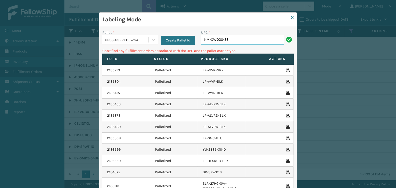
drag, startPoint x: 239, startPoint y: 42, endPoint x: 72, endPoint y: 51, distance: 167.6
click at [73, 51] on div "Labeling Mode Pallet * UPSG-G92RKC5WGA Create Pallet Id UPC * KM-CWO30-SS Can't…" at bounding box center [198, 94] width 396 height 188
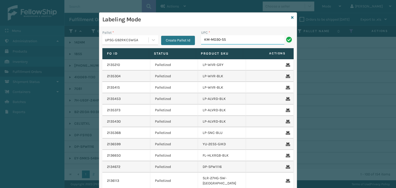
type input "KM-MD30-SS"
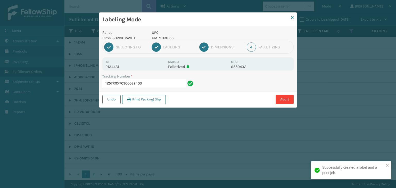
click at [161, 38] on p "KM-MD30-SS" at bounding box center [190, 37] width 76 height 5
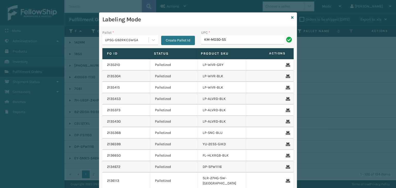
type input "KM-MD30-SS"
type input "KM-CCP100"
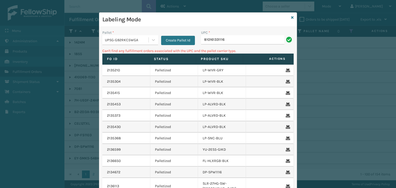
drag, startPoint x: 245, startPoint y: 40, endPoint x: 27, endPoint y: 53, distance: 218.5
click at [26, 51] on div "Labeling Mode Pallet * UPSG-G92RKC5WGA Create Pallet Id UPC * 810161331116 Can'…" at bounding box center [198, 94] width 396 height 188
type input "LP-BRCVP-SLV"
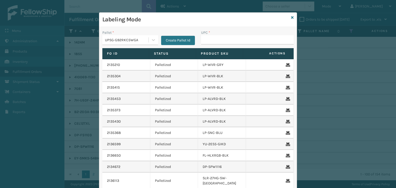
click at [145, 42] on div "UPSG-G92RKC5WGA" at bounding box center [127, 39] width 44 height 5
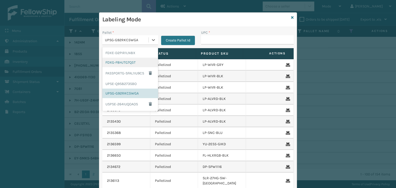
click at [130, 64] on div "FDXG-F8HJTG7Q5T" at bounding box center [130, 63] width 56 height 10
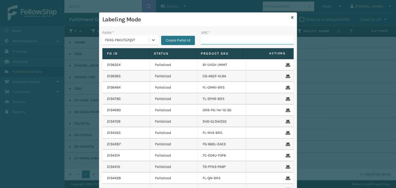
drag, startPoint x: 206, startPoint y: 40, endPoint x: 203, endPoint y: 42, distance: 3.4
click at [206, 41] on input "UPC *" at bounding box center [247, 39] width 93 height 9
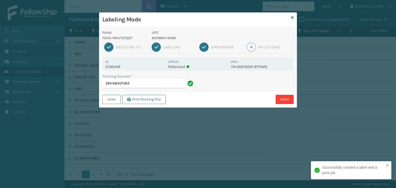
click at [162, 38] on p "840985114008" at bounding box center [190, 37] width 76 height 5
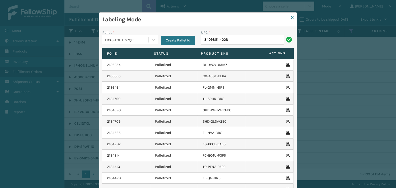
type input "840985114008"
click at [291, 17] on icon at bounding box center [292, 18] width 3 height 4
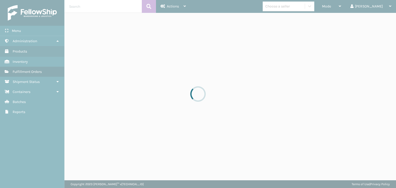
click at [290, 9] on div at bounding box center [198, 94] width 396 height 188
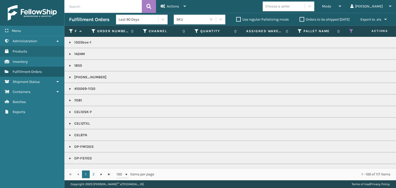
click at [290, 9] on div "Choose a seller" at bounding box center [284, 6] width 42 height 9
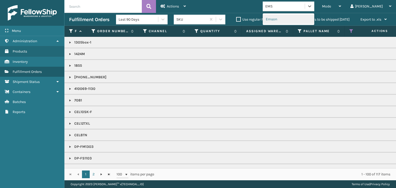
type input "EMSO"
click at [290, 17] on div "Emson" at bounding box center [289, 19] width 52 height 10
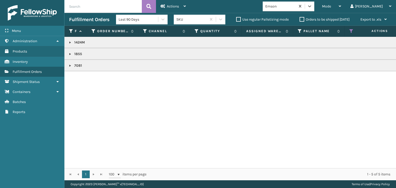
click at [72, 43] on p "1424M" at bounding box center [397, 42] width 656 height 5
click at [69, 43] on link at bounding box center [70, 42] width 4 height 4
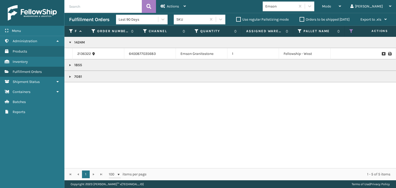
click at [71, 63] on link at bounding box center [70, 65] width 4 height 4
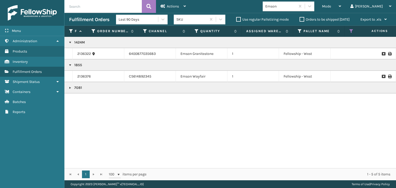
click at [69, 89] on link at bounding box center [70, 88] width 4 height 4
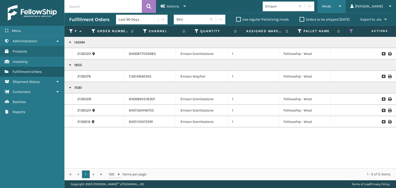
click at [331, 7] on span "Mode" at bounding box center [326, 6] width 9 height 4
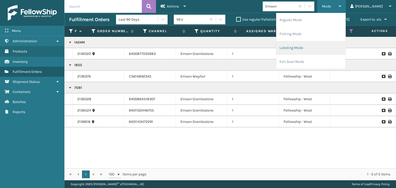
click at [340, 50] on li "Labeling Mode" at bounding box center [310, 48] width 69 height 14
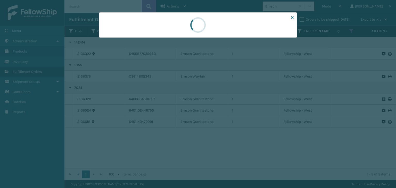
click at [111, 36] on div at bounding box center [198, 24] width 198 height 25
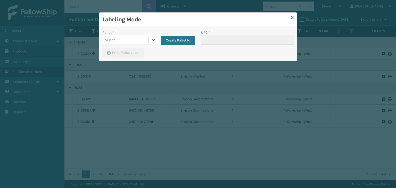
click at [111, 36] on div "Select..." at bounding box center [125, 40] width 46 height 9
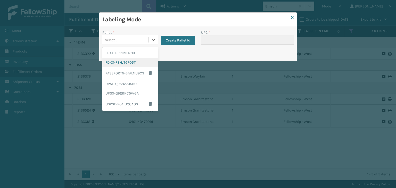
click at [119, 60] on div "FDXG-F8HJTG7Q5T" at bounding box center [130, 63] width 56 height 10
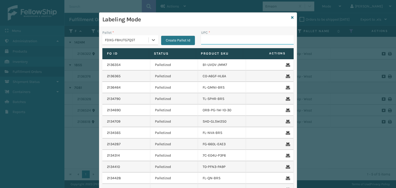
click at [202, 40] on input "UPC *" at bounding box center [247, 39] width 93 height 9
type input "850046"
type input "10080313018555"
type input "1008031370812"
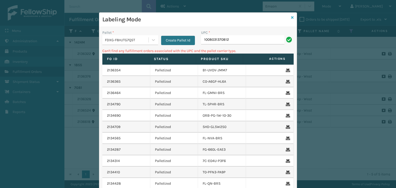
click at [291, 18] on icon at bounding box center [292, 18] width 3 height 4
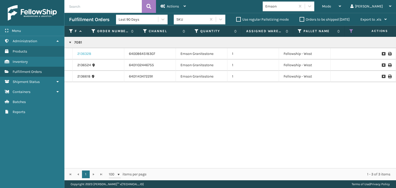
click at [83, 53] on link "2136328" at bounding box center [84, 53] width 14 height 5
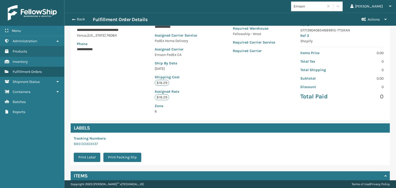
scroll to position [122, 0]
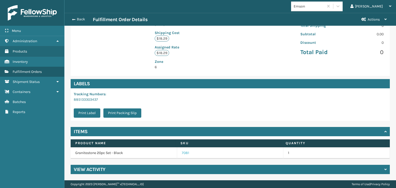
click at [184, 153] on link "7081" at bounding box center [185, 153] width 7 height 5
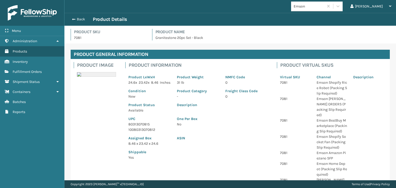
click at [142, 127] on p "80313070815" at bounding box center [149, 124] width 42 height 5
click at [85, 20] on button "Back" at bounding box center [81, 19] width 24 height 5
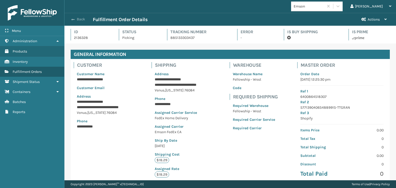
scroll to position [12, 331]
click at [84, 20] on button "Back" at bounding box center [81, 19] width 24 height 5
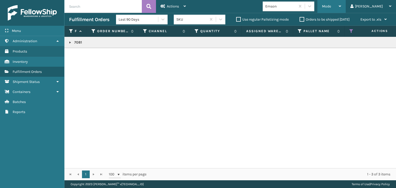
click at [341, 9] on div "Mode" at bounding box center [331, 6] width 19 height 13
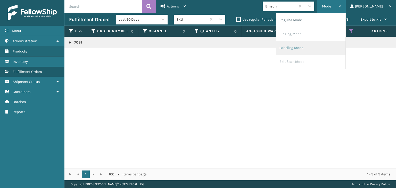
click at [337, 45] on li "Labeling Mode" at bounding box center [310, 48] width 69 height 14
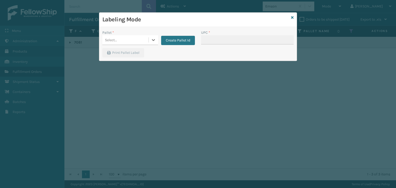
click at [130, 39] on div "Select..." at bounding box center [125, 40] width 46 height 9
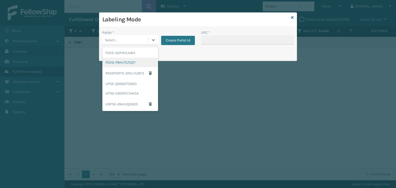
click at [129, 61] on div "FDXG-F8HJTG7Q5T" at bounding box center [130, 63] width 56 height 10
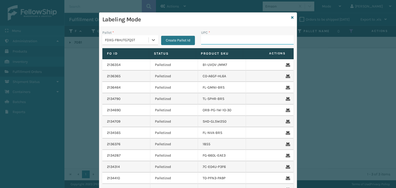
click at [216, 37] on input "UPC *" at bounding box center [247, 39] width 93 height 9
paste input "80313070815"
type input "80313070815"
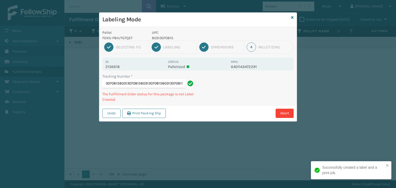
type input "8851401913368031307081580313070815803130708158031307081580313070815"
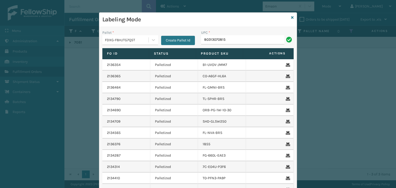
type input "80313070815"
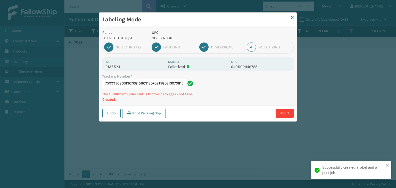
type input "88513759995080313070815803130708158031307081580313070815"
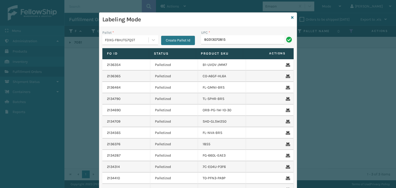
type input "80313070815"
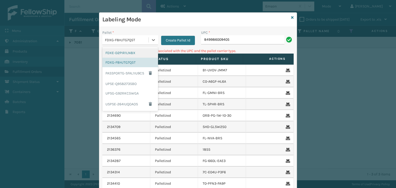
click at [132, 42] on div "FDXG-F8HJTG7Q5T" at bounding box center [127, 39] width 44 height 5
drag, startPoint x: 239, startPoint y: 38, endPoint x: 131, endPoint y: 36, distance: 108.0
click at [131, 36] on div "Pallet * option FDXG-F8HJTG7Q5T focused, 2 of 6. 6 results available. Use Up an…" at bounding box center [197, 39] width 197 height 18
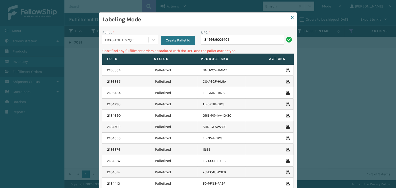
click at [141, 37] on div "FDXG-F8HJTG7Q5T" at bounding box center [127, 39] width 44 height 5
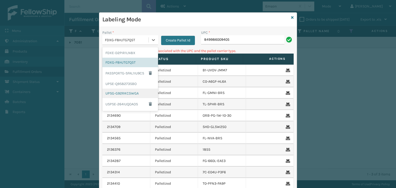
drag, startPoint x: 127, startPoint y: 93, endPoint x: 222, endPoint y: 55, distance: 102.3
click at [127, 93] on div "UPSG-G92RKC5WGA" at bounding box center [130, 94] width 56 height 10
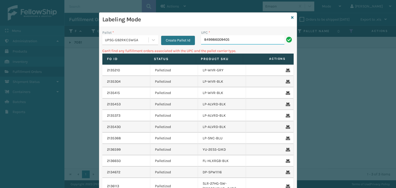
drag, startPoint x: 245, startPoint y: 40, endPoint x: 242, endPoint y: 41, distance: 2.8
click at [245, 40] on input "849986009405" at bounding box center [242, 39] width 83 height 9
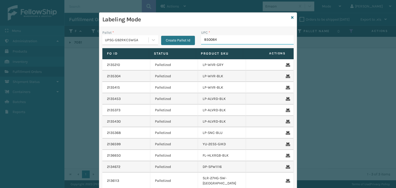
type input "8500645"
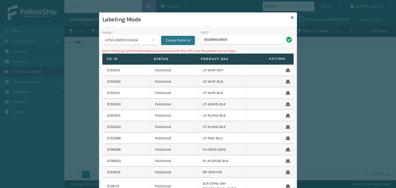
click at [138, 38] on div "UPSG-G92RKC5WGA" at bounding box center [127, 39] width 44 height 5
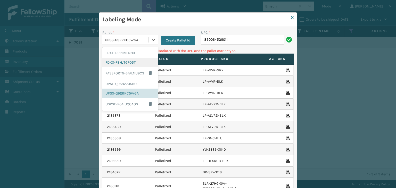
click at [131, 64] on div "FDXG-F8HJTG7Q5T" at bounding box center [130, 63] width 56 height 10
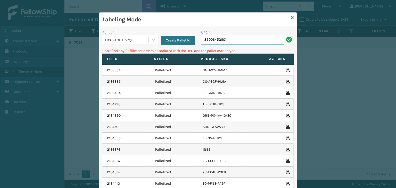
drag, startPoint x: 228, startPoint y: 40, endPoint x: 97, endPoint y: 50, distance: 130.8
click at [99, 50] on div "Pallet * FDXG-F8HJTG7Q5T Create Pallet Id UPC * 850064526011 Can't find any ful…" at bounding box center [197, 127] width 197 height 201
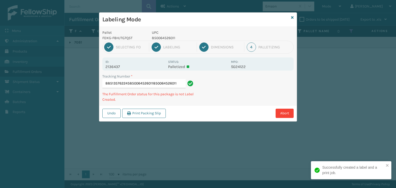
type input "885135762245850064526011850064526011850064526011"
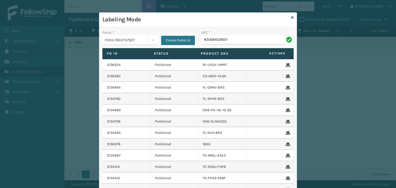
type input "850064526011"
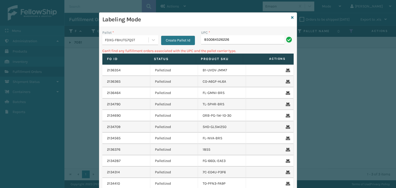
click at [140, 44] on div "FDXG-F8HJTG7Q5T" at bounding box center [125, 40] width 46 height 9
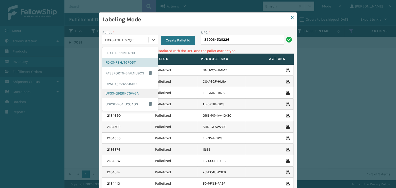
click at [129, 96] on div "UPSG-G92RKC5WGA" at bounding box center [130, 94] width 56 height 10
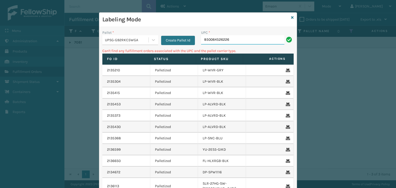
click at [240, 38] on input "850064526226" at bounding box center [242, 39] width 83 height 9
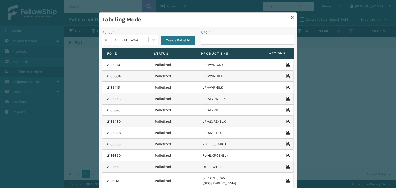
click at [127, 37] on div "UPSG-G92RKC5WGA" at bounding box center [127, 39] width 44 height 5
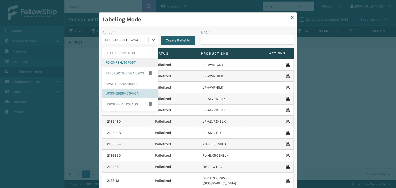
click at [126, 63] on div "FDXG-F8HJTG7Q5T" at bounding box center [130, 63] width 56 height 10
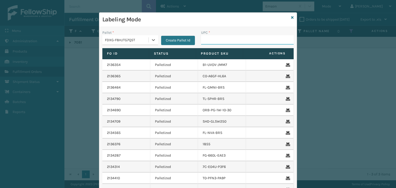
click at [210, 39] on input "UPC *" at bounding box center [247, 39] width 93 height 9
type input "ST3402"
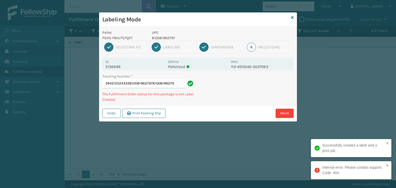
type input "394212524333810081962797810081962797"
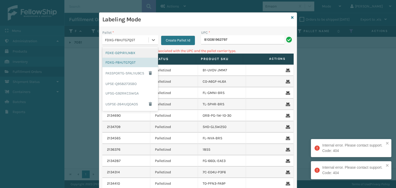
click at [119, 41] on div "FDXG-F8HJTG7Q5T" at bounding box center [127, 39] width 44 height 5
click at [119, 52] on div "FDXE-D2PIR1LN8X" at bounding box center [130, 53] width 56 height 10
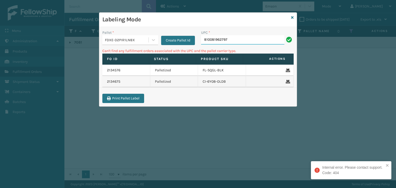
drag, startPoint x: 237, startPoint y: 40, endPoint x: 237, endPoint y: 43, distance: 3.1
click at [237, 40] on input "810081962797" at bounding box center [242, 39] width 83 height 9
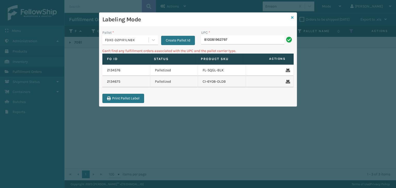
click at [293, 18] on icon at bounding box center [292, 18] width 3 height 4
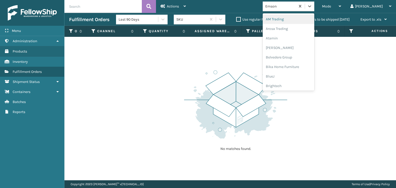
click at [293, 9] on div "Emson" at bounding box center [280, 6] width 31 height 5
type input "SLE"
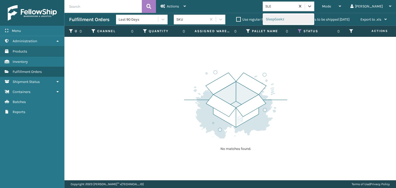
click at [292, 20] on div "SleepGeekz" at bounding box center [289, 19] width 52 height 10
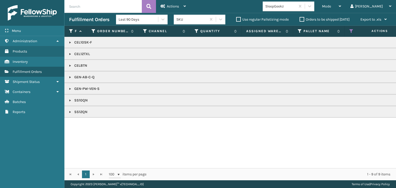
click at [71, 67] on link at bounding box center [70, 66] width 4 height 4
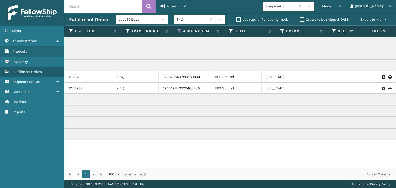
scroll to position [0, 276]
click at [331, 6] on span "Mode" at bounding box center [326, 6] width 9 height 4
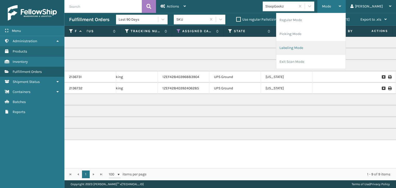
click at [317, 54] on li "Labeling Mode" at bounding box center [310, 48] width 69 height 14
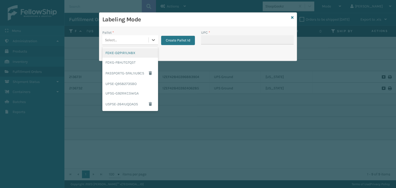
click at [133, 37] on div "Select..." at bounding box center [125, 40] width 46 height 9
click at [121, 90] on div "UPSG-G92RKC5WGA" at bounding box center [130, 94] width 56 height 10
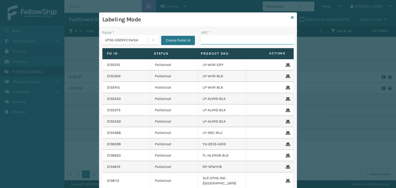
drag, startPoint x: 203, startPoint y: 38, endPoint x: 209, endPoint y: 41, distance: 6.5
click at [203, 38] on input "UPC *" at bounding box center [247, 39] width 93 height 9
type input "8100819"
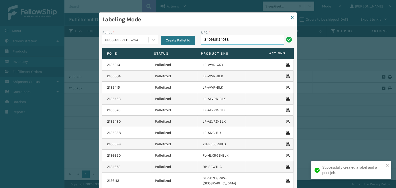
type input "840985124038"
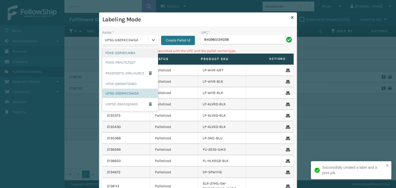
click at [130, 45] on div "UPSG-G92RKC5WGA" at bounding box center [130, 40] width 56 height 10
click at [133, 60] on div "FDXG-F8HJTG7Q5T" at bounding box center [130, 63] width 56 height 10
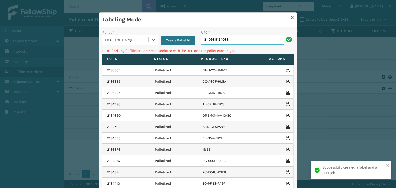
click at [233, 41] on input "840985124038" at bounding box center [242, 39] width 83 height 9
drag, startPoint x: 235, startPoint y: 41, endPoint x: 80, endPoint y: 58, distance: 155.1
click at [80, 58] on div "Labeling Mode Pallet * FDXG-F8HJTG7Q5T Create Pallet Id UPC * 840985124038 Can'…" at bounding box center [198, 94] width 396 height 188
type input "840985124038"
click at [128, 40] on div "FDXG-F8HJTG7Q5T" at bounding box center [127, 39] width 44 height 5
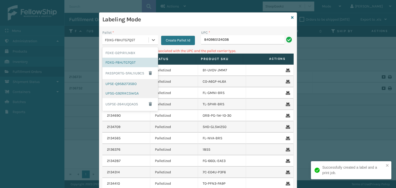
click at [126, 88] on div "UPSE-Q9S8273SBO" at bounding box center [130, 84] width 56 height 10
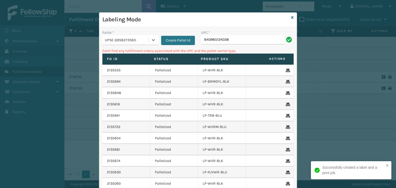
click at [127, 41] on div "UPSE-Q9S8273SBO" at bounding box center [127, 39] width 44 height 5
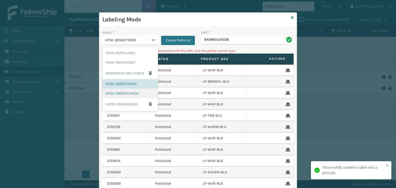
click at [128, 90] on div "UPSG-G92RKC5WGA" at bounding box center [130, 94] width 56 height 10
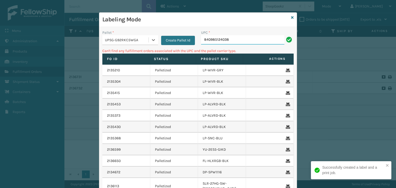
click at [251, 35] on input "840985124038" at bounding box center [242, 39] width 83 height 9
drag, startPoint x: 251, startPoint y: 36, endPoint x: 146, endPoint y: 76, distance: 112.3
click at [92, 57] on div "Labeling Mode Pallet * UPSG-G92RKC5WGA Create Pallet Id UPC * 840985124038 Can'…" at bounding box center [198, 94] width 396 height 188
type input "840985124045"
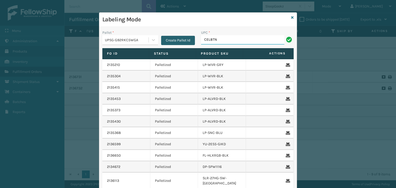
type input "CEL8TN"
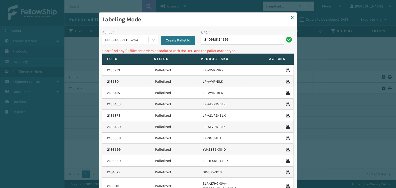
click at [120, 33] on div "Pallet *" at bounding box center [130, 32] width 56 height 5
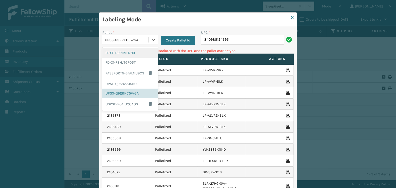
click at [120, 36] on div "UPSG-G92RKC5WGA" at bounding box center [125, 40] width 46 height 9
click at [119, 59] on div "FDXG-F8HJTG7Q5T" at bounding box center [130, 63] width 56 height 10
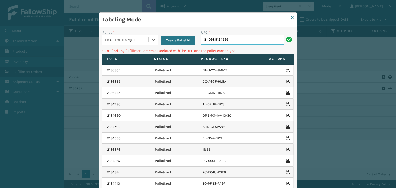
click at [230, 43] on input "840985124595" at bounding box center [242, 39] width 83 height 9
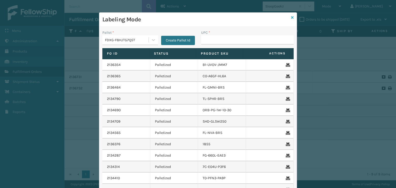
click at [291, 16] on icon at bounding box center [292, 18] width 3 height 4
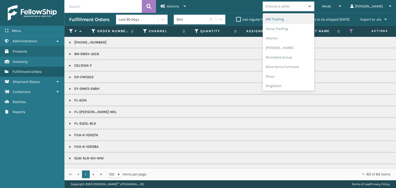
click at [290, 6] on div "Choose a seller" at bounding box center [277, 6] width 24 height 5
type input "SL"
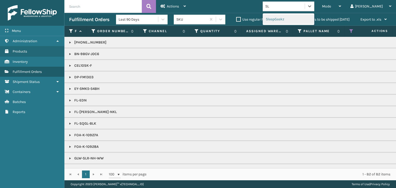
click at [299, 20] on div "SleepGeekz" at bounding box center [289, 19] width 52 height 10
type input "KO"
click at [295, 11] on div "Mode Regular Mode Picking Mode Labeling Mode Exit Scan Mode option SleepGeekz, …" at bounding box center [293, 6] width 205 height 13
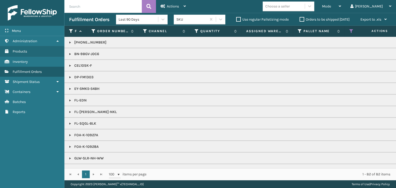
click at [294, 9] on div "Choose a seller" at bounding box center [284, 6] width 42 height 9
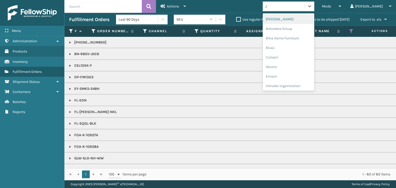
type input "JU"
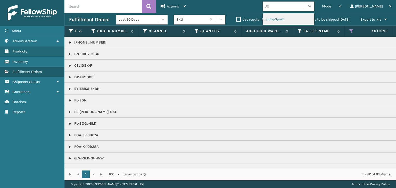
click at [295, 20] on div "JumpSport" at bounding box center [289, 19] width 52 height 10
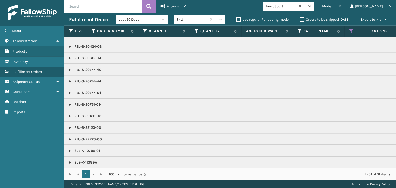
scroll to position [80, 0]
click at [85, 160] on p "SLE-K-11399A" at bounding box center [397, 162] width 656 height 5
click at [70, 161] on link at bounding box center [70, 163] width 4 height 4
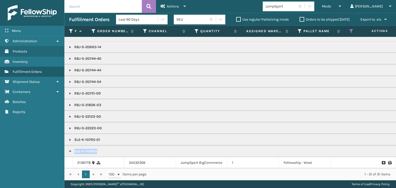
scroll to position [96, 0]
click at [86, 160] on link "2136778" at bounding box center [83, 162] width 13 height 5
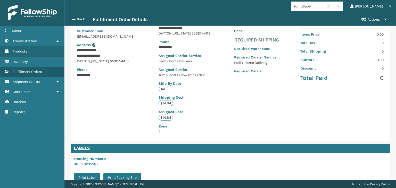
scroll to position [129, 0]
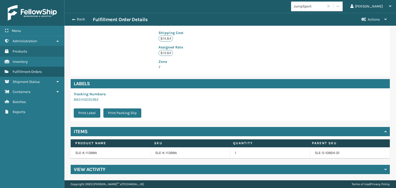
click at [170, 159] on td "SLE-K-11399A" at bounding box center [191, 152] width 80 height 11
click at [171, 156] on link "SLE-K-11399A" at bounding box center [166, 153] width 22 height 5
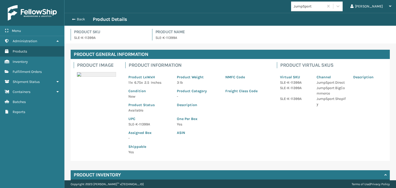
click at [137, 122] on p "SLE-K-11399A" at bounding box center [149, 124] width 42 height 5
click at [82, 20] on button "Back" at bounding box center [81, 19] width 24 height 5
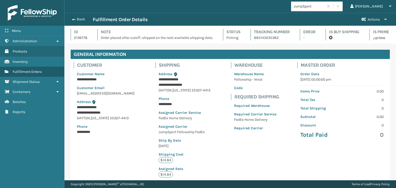
scroll to position [12, 331]
click at [83, 21] on button "Back" at bounding box center [81, 19] width 24 height 5
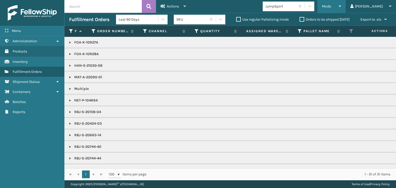
click at [331, 6] on span "Mode" at bounding box center [326, 6] width 9 height 4
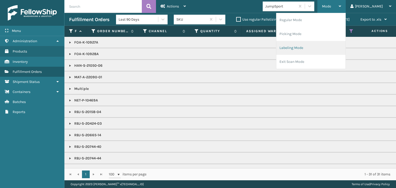
click at [334, 47] on li "Labeling Mode" at bounding box center [310, 48] width 69 height 14
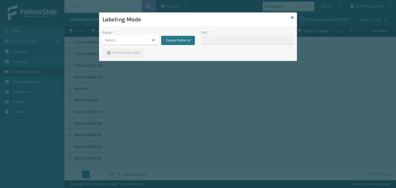
click at [126, 36] on div "Labeling Mode Pallet * 0 results available. Select is focused ,type to refine l…" at bounding box center [198, 36] width 198 height 49
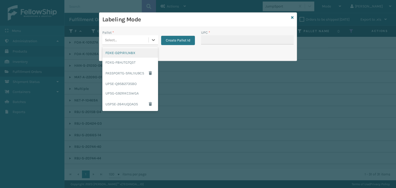
click at [126, 36] on div "Select..." at bounding box center [125, 40] width 46 height 9
click at [131, 59] on div "FDXG-F8HJTG7Q5T" at bounding box center [130, 63] width 56 height 10
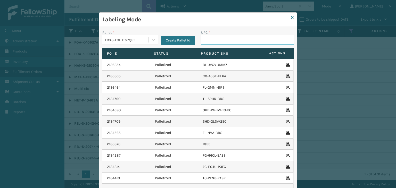
click at [206, 39] on input "UPC *" at bounding box center [247, 39] width 93 height 9
paste input "SLE-K-11399A"
type input "SLE-K-11399A"
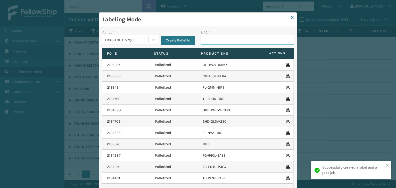
type input "L"
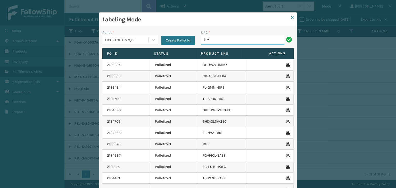
type input "KM-MD-1SS"
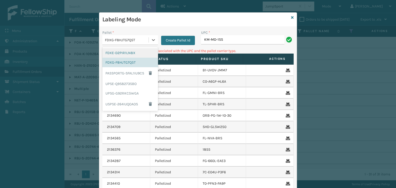
click at [143, 38] on div "FDXG-F8HJTG7Q5T" at bounding box center [127, 39] width 44 height 5
click at [127, 93] on div "UPSG-G92RKC5WGA" at bounding box center [130, 94] width 56 height 10
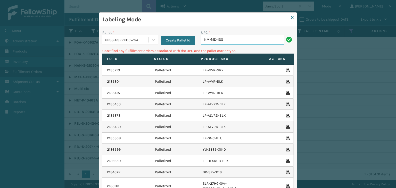
drag, startPoint x: 228, startPoint y: 39, endPoint x: 73, endPoint y: 37, distance: 155.2
click at [73, 38] on div "Labeling Mode Pallet * UPSG-G92RKC5WGA Create Pallet Id UPC * KM-MD-1SS Can't f…" at bounding box center [198, 94] width 396 height 188
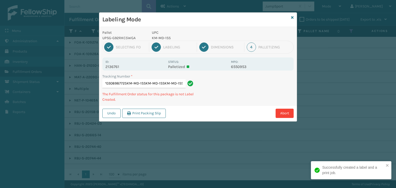
scroll to position [0, 34]
type input "1Z57R9X70308987725KM-MD-1SSKM-MD-1SSKM-MD-1SSKM-MD-1SSKM-MD-1SS"
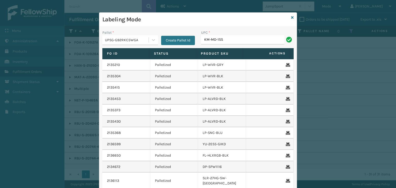
type input "KM-MD-1SS"
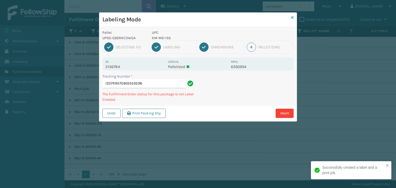
click at [292, 18] on icon at bounding box center [292, 18] width 3 height 4
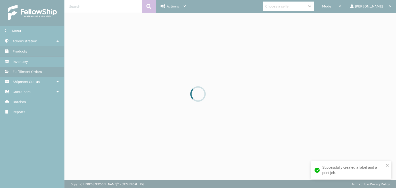
click at [349, 8] on div at bounding box center [198, 94] width 396 height 188
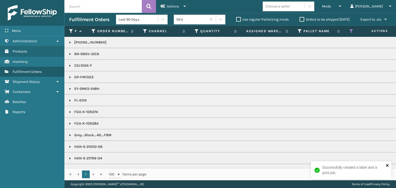
drag, startPoint x: 388, startPoint y: 164, endPoint x: 376, endPoint y: 149, distance: 19.0
click at [388, 163] on icon "close" at bounding box center [388, 165] width 4 height 4
click at [341, 10] on div "Mode" at bounding box center [331, 6] width 19 height 13
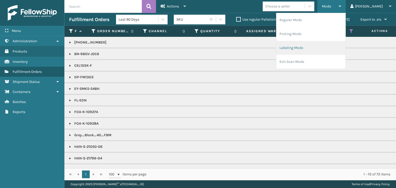
click at [333, 43] on li "Labeling Mode" at bounding box center [310, 48] width 69 height 14
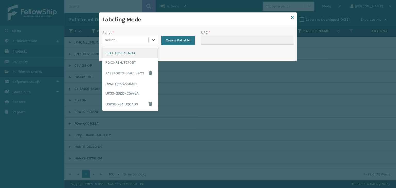
click at [123, 37] on div "Select..." at bounding box center [125, 40] width 46 height 9
click at [126, 93] on div "UPSG-G92RKC5WGA" at bounding box center [130, 94] width 56 height 10
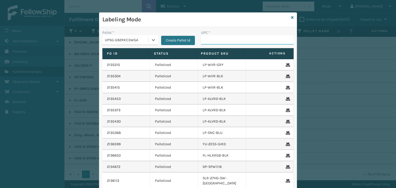
click at [217, 39] on input "UPC *" at bounding box center [247, 39] width 93 height 9
paste input "KM-MD-1SS"
type input "KM-MD-1SS"
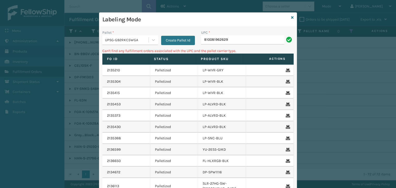
click at [120, 38] on div "UPSG-G92RKC5WGA" at bounding box center [127, 39] width 44 height 5
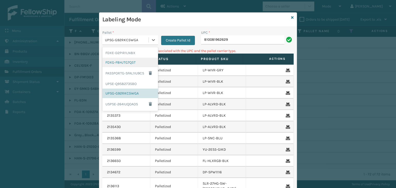
click at [117, 62] on div "FDXG-F8HJTG7Q5T" at bounding box center [130, 63] width 56 height 10
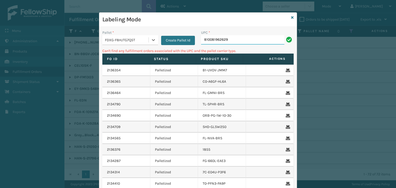
click at [234, 36] on input "810081962629" at bounding box center [242, 39] width 83 height 9
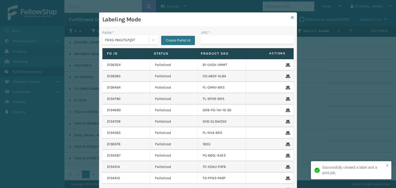
click at [291, 17] on icon at bounding box center [292, 18] width 3 height 4
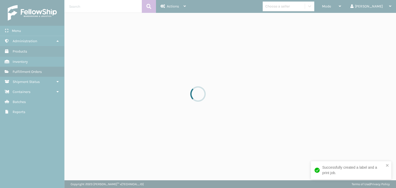
click at [292, 9] on div at bounding box center [198, 94] width 396 height 188
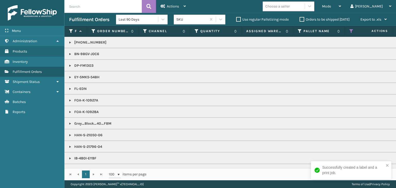
click at [290, 9] on div "Choose a seller" at bounding box center [277, 6] width 24 height 5
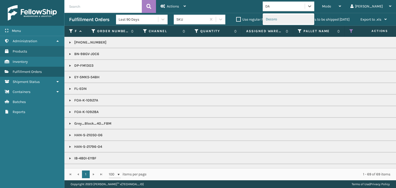
type input "DAP"
drag, startPoint x: 293, startPoint y: 50, endPoint x: 286, endPoint y: 20, distance: 30.4
click at [286, 20] on div "Dapper Supply" at bounding box center [289, 19] width 52 height 10
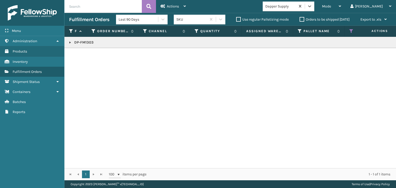
click at [66, 43] on td "DP-FM1303" at bounding box center [397, 42] width 666 height 11
click at [68, 43] on link at bounding box center [70, 42] width 4 height 4
click at [85, 57] on link "2136686" at bounding box center [84, 56] width 14 height 5
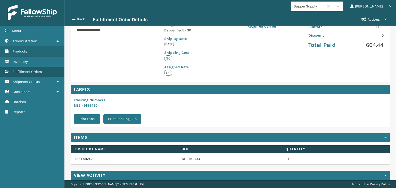
scroll to position [108, 0]
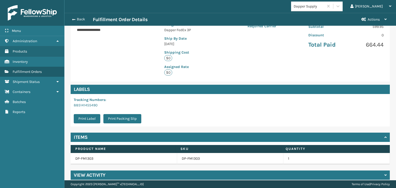
click at [191, 153] on td "DP-FM1303" at bounding box center [230, 158] width 106 height 11
click at [194, 156] on link "DP-FM1303" at bounding box center [191, 158] width 18 height 5
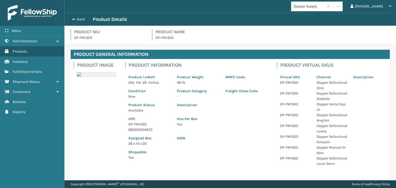
click at [140, 123] on p "DP-FM1303" at bounding box center [149, 124] width 42 height 5
click at [143, 125] on p "DP-FM1303" at bounding box center [149, 124] width 42 height 5
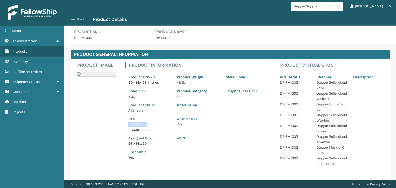
click at [77, 21] on button "Back" at bounding box center [81, 19] width 24 height 5
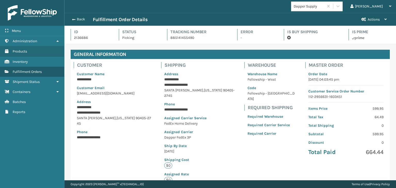
scroll to position [12, 331]
click at [79, 20] on button "Back" at bounding box center [81, 19] width 24 height 5
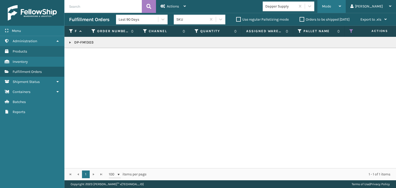
click at [331, 7] on span "Mode" at bounding box center [326, 6] width 9 height 4
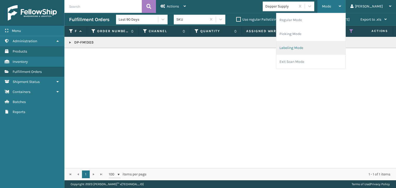
click at [336, 42] on li "Labeling Mode" at bounding box center [310, 48] width 69 height 14
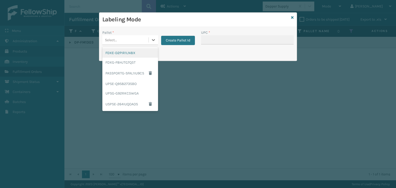
click at [126, 42] on div "Select..." at bounding box center [125, 40] width 46 height 9
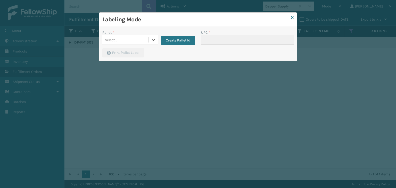
click at [126, 42] on div "Select..." at bounding box center [125, 40] width 46 height 9
click at [127, 43] on div "Select..." at bounding box center [125, 40] width 46 height 9
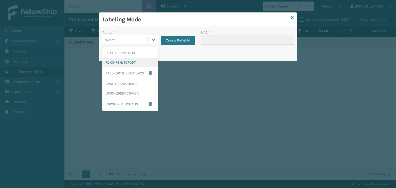
click at [119, 65] on div "FDXG-F8HJTG7Q5T" at bounding box center [130, 63] width 56 height 10
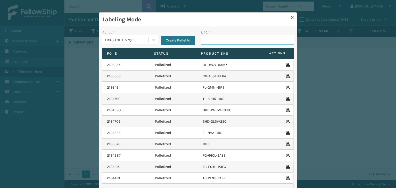
drag, startPoint x: 249, startPoint y: 39, endPoint x: 243, endPoint y: 40, distance: 5.8
click at [249, 39] on input "UPC *" at bounding box center [247, 39] width 93 height 9
paste input "DP-FM1303"
type input "DP-FM1303"
click at [292, 18] on div "Labeling Mode" at bounding box center [197, 20] width 197 height 14
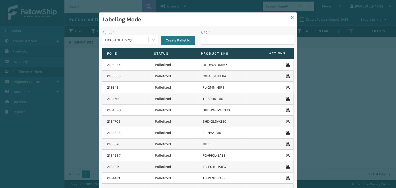
click at [291, 18] on icon at bounding box center [292, 18] width 3 height 4
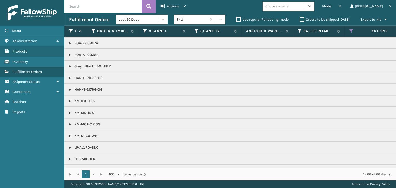
scroll to position [52, 0]
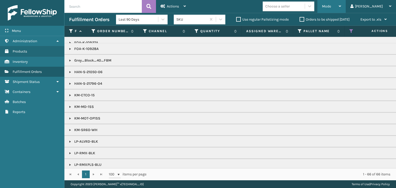
click at [341, 4] on div "Mode" at bounding box center [331, 6] width 19 height 13
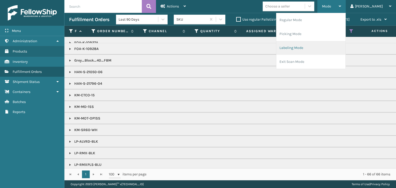
click at [334, 50] on li "Labeling Mode" at bounding box center [310, 48] width 69 height 14
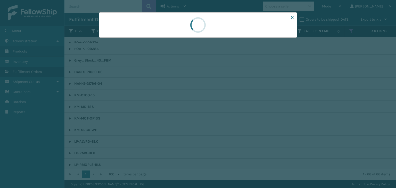
click at [130, 39] on div at bounding box center [198, 94] width 396 height 188
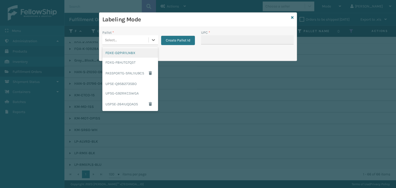
click at [130, 38] on div "Select..." at bounding box center [125, 40] width 46 height 9
click at [113, 64] on div "FDXG-F8HJTG7Q5T" at bounding box center [130, 63] width 56 height 10
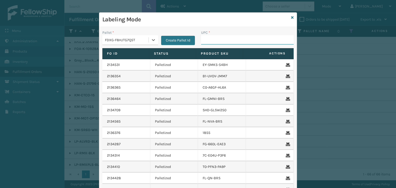
click at [213, 42] on input "UPC *" at bounding box center [247, 39] width 93 height 9
type input "RBJ-S-20751-09"
type input "RBJ-S-22223-00"
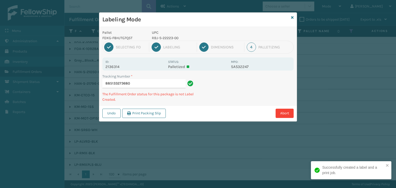
click at [166, 35] on p "RBJ-S-22223-00" at bounding box center [190, 37] width 76 height 5
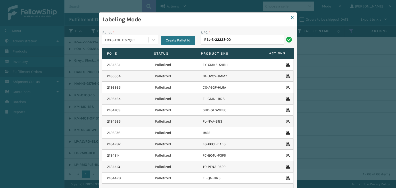
type input "RBJ-S-22223-00"
paste input "RBJ-S-22223-00"
type input "RBJ-S-22223-00"
type input "FOA-K-10928A"
type input "RBJ-S-20158-04"
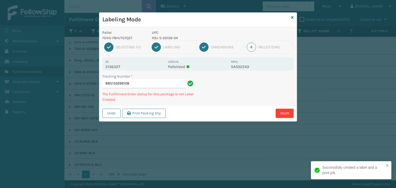
click at [174, 38] on p "RBJ-S-20158-04" at bounding box center [190, 37] width 76 height 5
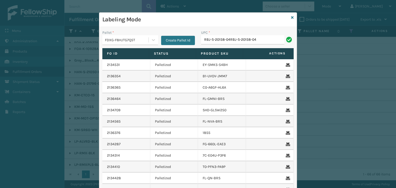
drag, startPoint x: 258, startPoint y: 39, endPoint x: 54, endPoint y: 66, distance: 205.4
click at [54, 66] on div "Labeling Mode Pallet * FDXG-F8HJTG7Q5T Create Pallet Id UPC * RBJ-S-20158-04RBJ…" at bounding box center [198, 94] width 396 height 188
type input "RBJ-S-20158-04"
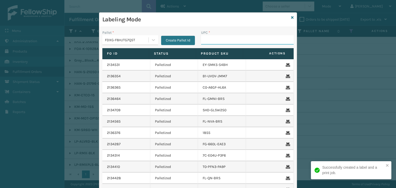
paste input "RBJ-S-20158-04"
type input "RBJ-S-20158-04"
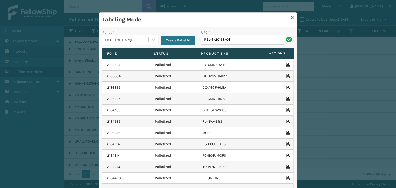
type input "RBJ-S-20158-04"
type input "RBJ-S-20744-40"
drag, startPoint x: 237, startPoint y: 43, endPoint x: 50, endPoint y: 51, distance: 186.8
click at [50, 51] on div "Labeling Mode Pallet * FDXG-F8HJTG7Q5T Create Pallet Id UPC * RBJ-S-20744-40 Fo…" at bounding box center [198, 94] width 396 height 188
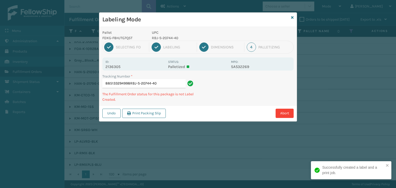
type input "885133294998RBJ-S-20744-40RBJ-S-20744-40"
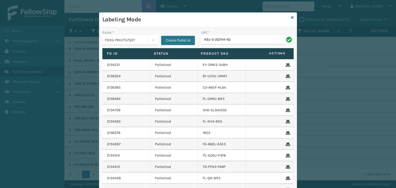
type input "RBJ-S-20744-40"
paste input "RBJ-S-20744-40"
type input "RBJ-S-20744-40"
type input "HAN-S-21050-06"
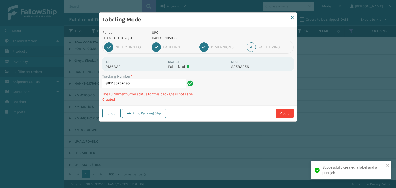
click at [172, 35] on p "HAN-S-21050-06" at bounding box center [190, 37] width 76 height 5
click at [173, 36] on p "HAN-S-21050-06" at bounding box center [190, 37] width 76 height 5
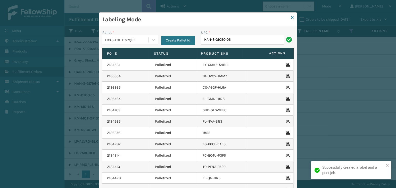
type input "HAN-S-21050-06"
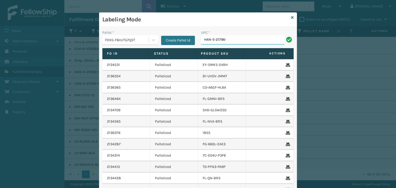
type input "HAN-S-21796-04"
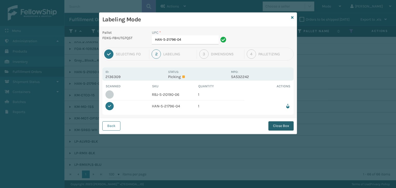
click at [284, 130] on button "Close Box" at bounding box center [280, 125] width 25 height 9
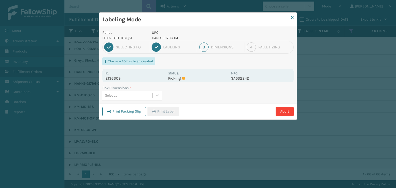
click at [140, 94] on div "Select..." at bounding box center [127, 95] width 50 height 9
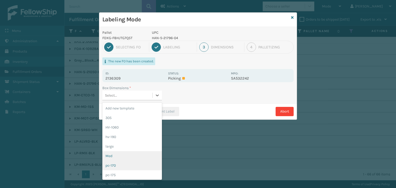
click at [119, 158] on div "Med" at bounding box center [132, 156] width 60 height 10
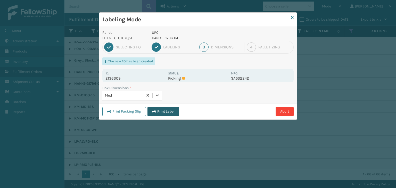
click at [160, 107] on button "Print Label" at bounding box center [163, 111] width 32 height 9
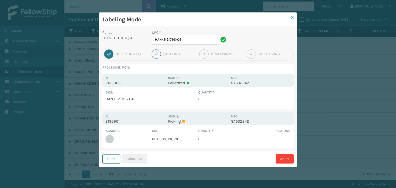
click at [293, 17] on icon at bounding box center [292, 18] width 3 height 4
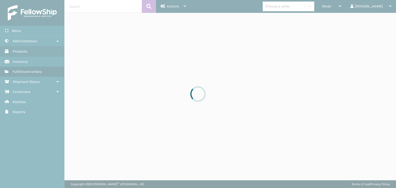
click at [331, 8] on span "Mode" at bounding box center [326, 6] width 9 height 4
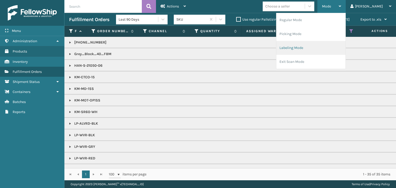
click at [318, 43] on li "Labeling Mode" at bounding box center [310, 48] width 69 height 14
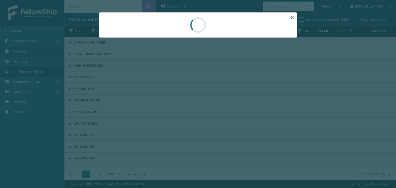
click at [135, 38] on div at bounding box center [198, 94] width 396 height 188
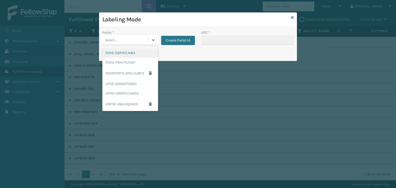
click at [135, 38] on div "Select..." at bounding box center [125, 40] width 46 height 9
click at [117, 64] on div "FDXG-F8HJTG7Q5T" at bounding box center [130, 63] width 56 height 10
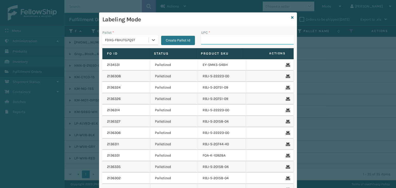
drag, startPoint x: 211, startPoint y: 44, endPoint x: 222, endPoint y: 46, distance: 10.8
click at [211, 44] on input "UPC *" at bounding box center [247, 39] width 93 height 9
type input "RBJ-S-20744-54"
click at [244, 42] on input "RBJ-S-20744-" at bounding box center [242, 39] width 83 height 9
type input "RBJ-S-20744-44"
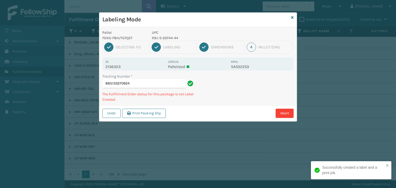
click at [172, 39] on p "RBJ-S-20744-44" at bounding box center [190, 37] width 76 height 5
click at [173, 39] on p "RBJ-S-20744-44" at bounding box center [190, 37] width 76 height 5
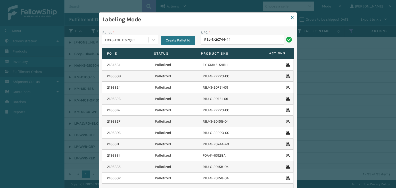
type input "RBJ-S-20744-44"
type input "HAN-S-21050-06"
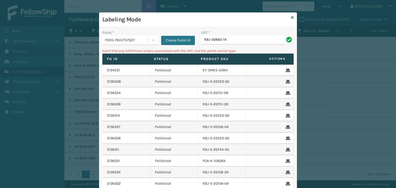
drag, startPoint x: 241, startPoint y: 39, endPoint x: 127, endPoint y: 55, distance: 115.3
click at [127, 55] on div "Pallet * FDXG-F8HJTG7Q5T Create Pallet Id UPC * RBJ-20665-14 Can't find any ful…" at bounding box center [197, 127] width 197 height 201
click at [250, 38] on input "RBJ-S-2182-06" at bounding box center [242, 39] width 83 height 9
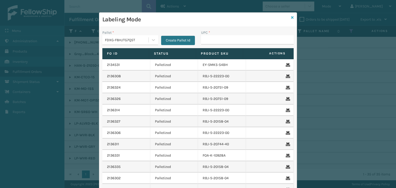
click at [291, 18] on icon at bounding box center [292, 18] width 3 height 4
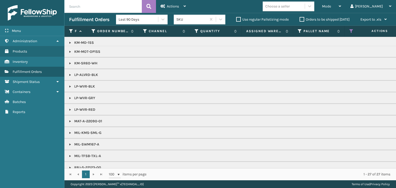
scroll to position [57, 0]
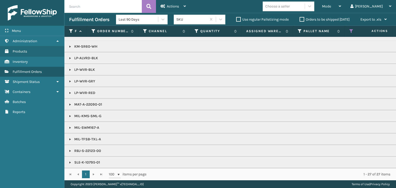
click at [290, 7] on div "Choose a seller" at bounding box center [277, 6] width 24 height 5
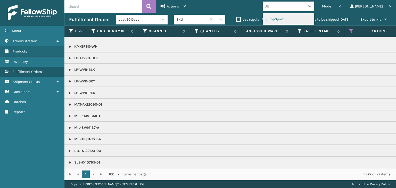
click at [305, 20] on div "JumpSport" at bounding box center [289, 19] width 52 height 10
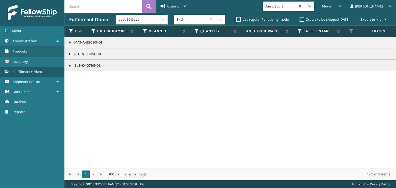
click at [90, 64] on p "SLE-K-10795-01" at bounding box center [397, 65] width 656 height 5
click at [341, 6] on div "Mode" at bounding box center [331, 6] width 19 height 13
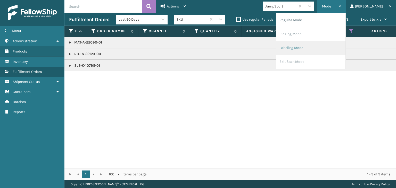
click at [311, 51] on li "Labeling Mode" at bounding box center [310, 48] width 69 height 14
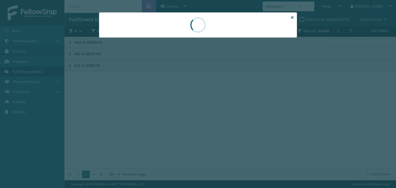
click at [144, 39] on div at bounding box center [198, 94] width 396 height 188
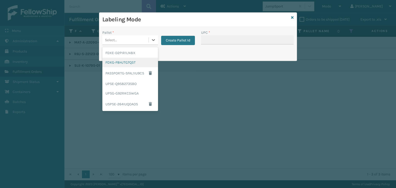
click at [145, 61] on div "FDXG-F8HJTG7Q5T" at bounding box center [130, 63] width 56 height 10
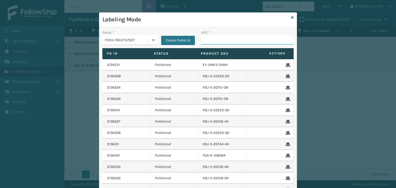
drag, startPoint x: 209, startPoint y: 40, endPoint x: 206, endPoint y: 37, distance: 3.7
click at [209, 40] on input "UPC *" at bounding box center [247, 39] width 93 height 9
paste input "SLE-K-10795-01"
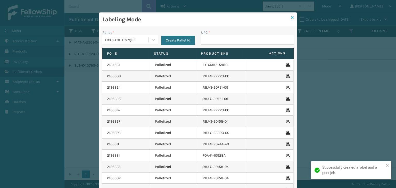
click at [291, 18] on icon at bounding box center [292, 18] width 3 height 4
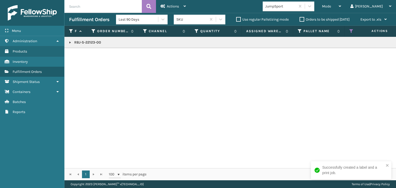
click at [84, 42] on p "RBJ-S-22123-00" at bounding box center [397, 42] width 656 height 5
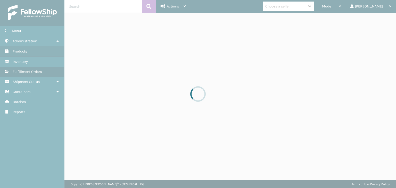
click at [314, 5] on div at bounding box center [198, 94] width 396 height 188
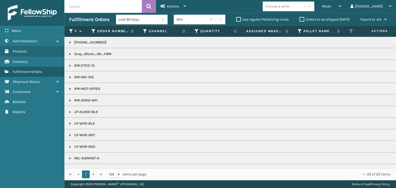
click at [305, 5] on div "Choose a seller" at bounding box center [284, 6] width 42 height 9
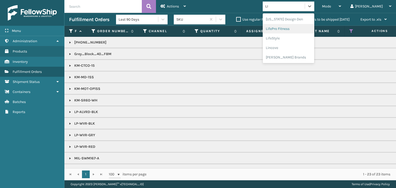
click at [297, 26] on div "LifePro Fitness" at bounding box center [289, 29] width 52 height 10
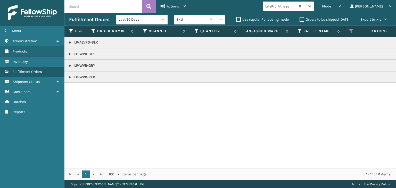
click at [70, 40] on link at bounding box center [70, 42] width 4 height 4
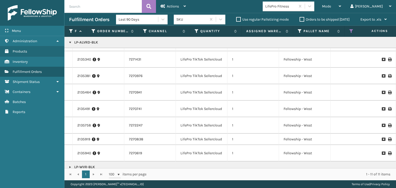
scroll to position [50, 0]
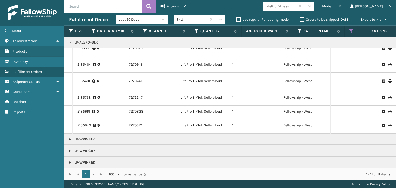
click at [69, 137] on link at bounding box center [70, 139] width 4 height 4
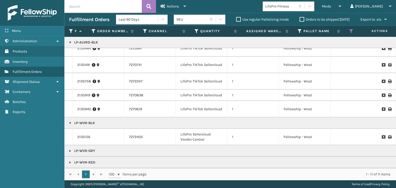
scroll to position [66, 0]
click at [68, 149] on link at bounding box center [70, 151] width 4 height 4
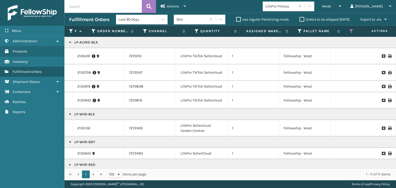
scroll to position [77, 0]
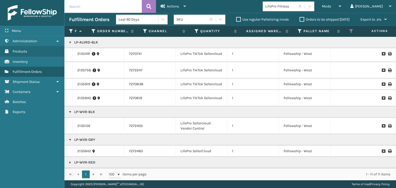
click at [71, 161] on link at bounding box center [70, 163] width 4 height 4
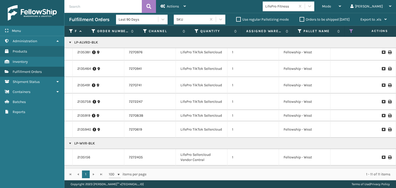
scroll to position [89, 0]
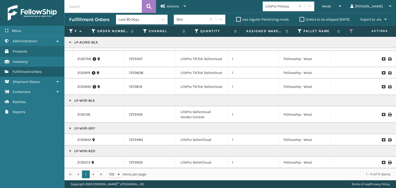
click at [91, 98] on p "LP-WVR-BLK" at bounding box center [397, 100] width 656 height 5
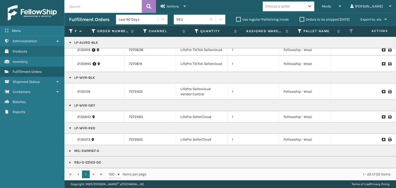
scroll to position [169, 0]
click at [72, 149] on link at bounding box center [70, 151] width 4 height 4
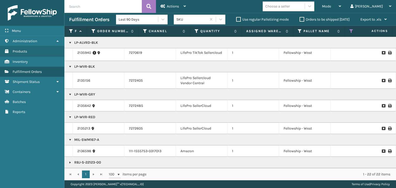
scroll to position [180, 0]
click at [90, 137] on p "MIL-SWM167-A" at bounding box center [397, 139] width 656 height 5
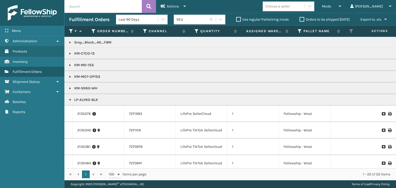
scroll to position [0, 0]
click at [71, 42] on link at bounding box center [70, 42] width 4 height 4
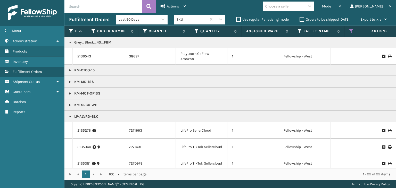
click at [94, 43] on p "Grey_Block_40_FBM" at bounding box center [397, 42] width 656 height 5
click at [90, 81] on p "KM-MD-1SS" at bounding box center [397, 81] width 656 height 5
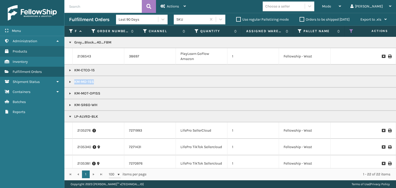
click at [90, 81] on p "KM-MD-1SS" at bounding box center [397, 81] width 656 height 5
click at [331, 5] on span "Mode" at bounding box center [326, 6] width 9 height 4
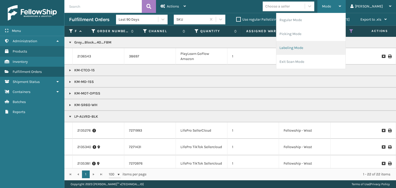
click at [332, 51] on li "Labeling Mode" at bounding box center [310, 48] width 69 height 14
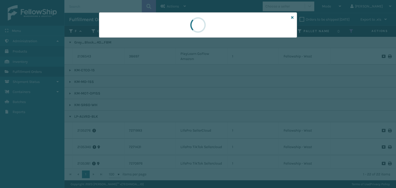
click at [126, 42] on div at bounding box center [198, 94] width 396 height 188
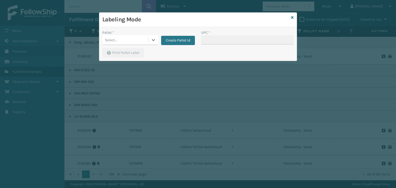
click at [124, 40] on div "Select..." at bounding box center [125, 40] width 46 height 9
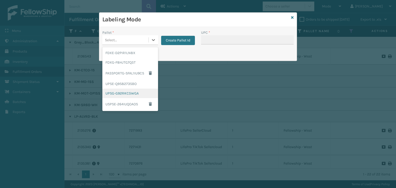
click at [116, 91] on div "UPSG-G92RKC5WGA" at bounding box center [130, 94] width 56 height 10
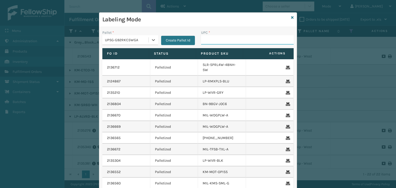
click at [206, 40] on input "UPC *" at bounding box center [247, 39] width 93 height 9
paste input "KM-MD-1SS"
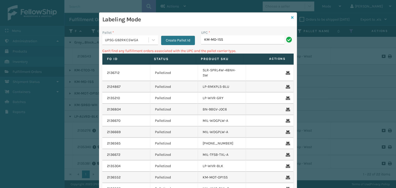
click at [291, 19] on icon at bounding box center [292, 18] width 3 height 4
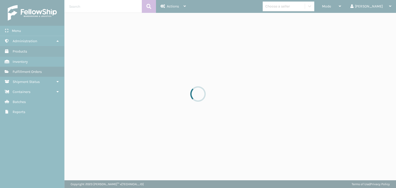
click at [292, 5] on div at bounding box center [198, 94] width 396 height 188
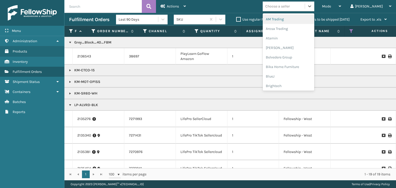
click at [290, 5] on div "Choose a seller" at bounding box center [277, 6] width 24 height 5
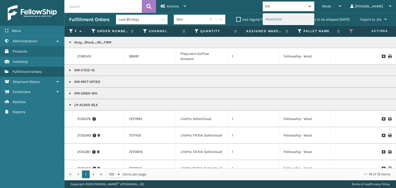
click at [296, 14] on div "Koolmore" at bounding box center [289, 19] width 52 height 10
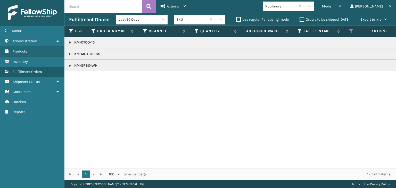
click at [88, 42] on p "KM-CTCO-15" at bounding box center [397, 42] width 656 height 5
click at [331, 8] on span "Mode" at bounding box center [326, 6] width 9 height 4
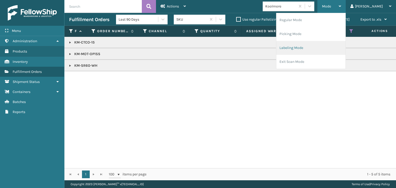
click at [322, 48] on li "Labeling Mode" at bounding box center [310, 48] width 69 height 14
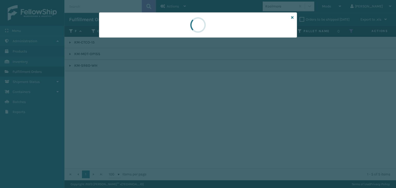
click at [123, 40] on div at bounding box center [198, 94] width 396 height 188
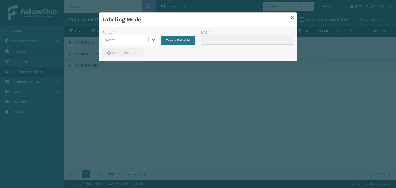
click at [123, 40] on div "Select..." at bounding box center [125, 40] width 46 height 9
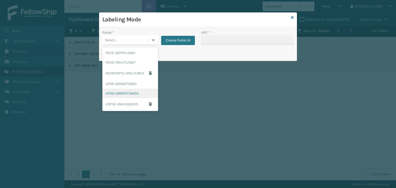
click at [125, 93] on div "UPSG-G92RKC5WGA" at bounding box center [130, 94] width 56 height 10
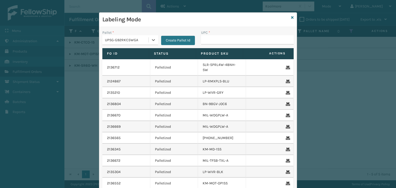
click at [217, 45] on div "UPC *" at bounding box center [247, 39] width 99 height 18
click at [217, 40] on input "UPC *" at bounding box center [247, 39] width 93 height 9
paste input "KM-CTCO-15"
drag, startPoint x: 238, startPoint y: 39, endPoint x: 32, endPoint y: 37, distance: 205.5
click at [33, 37] on div "Labeling Mode Pallet * UPSG-G92RKC5WGA Create Pallet Id UPC * KM-MOT-OP1SS Fo I…" at bounding box center [198, 94] width 396 height 188
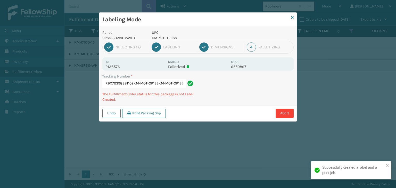
scroll to position [0, 32]
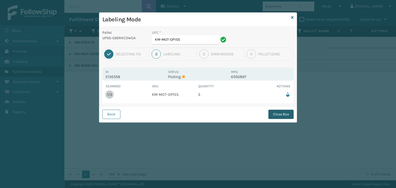
click at [271, 114] on button "Close Box" at bounding box center [280, 114] width 25 height 9
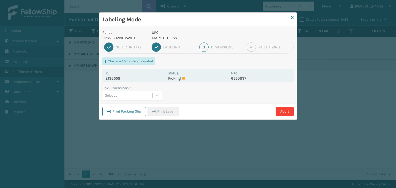
click at [150, 96] on div "Select..." at bounding box center [127, 95] width 50 height 9
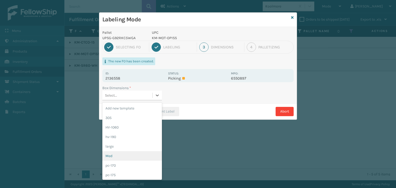
click at [127, 157] on div "Med" at bounding box center [132, 156] width 60 height 10
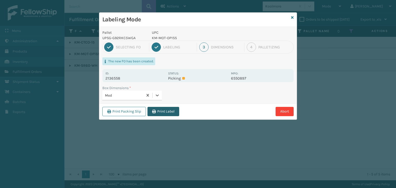
click at [176, 113] on button "Print Label" at bounding box center [163, 111] width 32 height 9
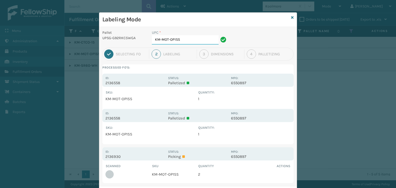
click at [199, 41] on input "KM-MOT-OP1SS" at bounding box center [185, 39] width 67 height 9
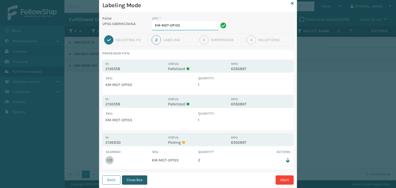
scroll to position [27, 0]
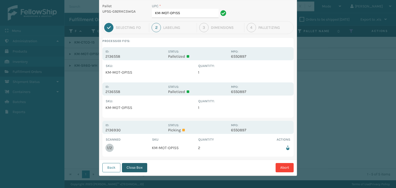
click at [142, 168] on button "Close Box" at bounding box center [134, 167] width 25 height 9
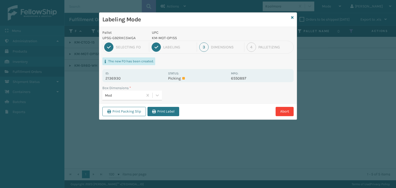
click at [171, 106] on div "Print Packing Slip Print Label Abort" at bounding box center [197, 112] width 197 height 16
click at [176, 112] on button "Print Label" at bounding box center [163, 111] width 32 height 9
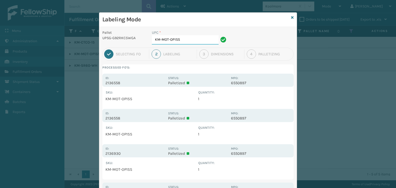
click at [200, 44] on input "KM-MOT-OP1SS" at bounding box center [185, 39] width 67 height 9
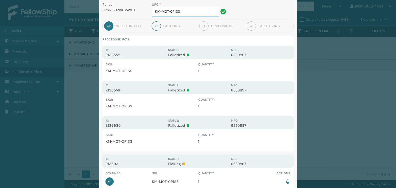
scroll to position [62, 0]
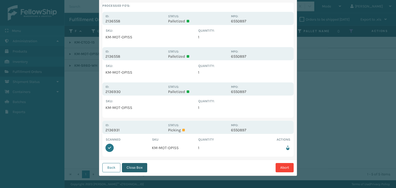
click at [134, 163] on button "Close Box" at bounding box center [134, 167] width 25 height 9
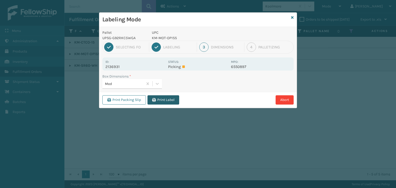
click at [166, 103] on button "Print Label" at bounding box center [163, 99] width 32 height 9
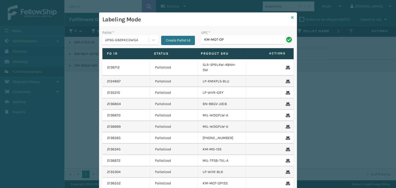
click at [291, 17] on icon at bounding box center [292, 18] width 3 height 4
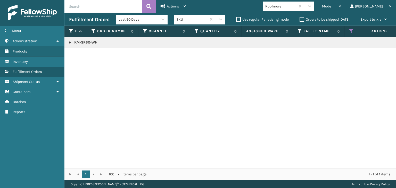
click at [88, 43] on p "KM-SR60-WH" at bounding box center [397, 42] width 656 height 5
click at [341, 0] on div "Mode" at bounding box center [331, 6] width 19 height 13
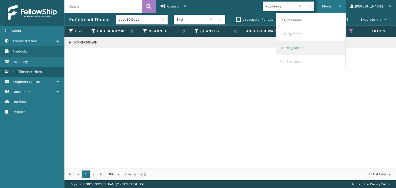
click at [325, 50] on li "Labeling Mode" at bounding box center [310, 48] width 69 height 14
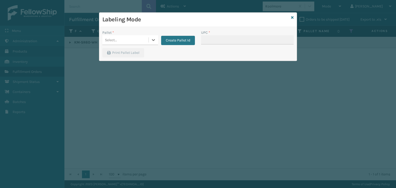
click at [134, 41] on div "Select..." at bounding box center [125, 40] width 46 height 9
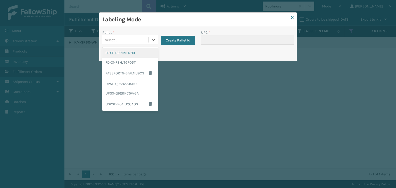
click at [133, 40] on div "Select..." at bounding box center [125, 40] width 46 height 9
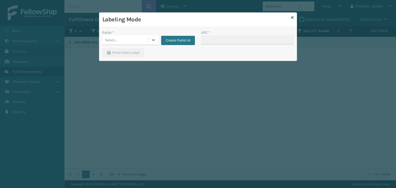
click at [133, 40] on div "Select..." at bounding box center [125, 40] width 46 height 9
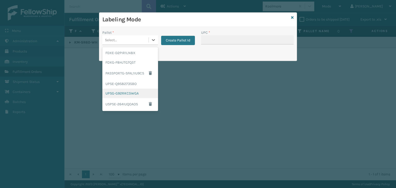
click at [124, 90] on div "UPSG-G92RKC5WGA" at bounding box center [130, 94] width 56 height 10
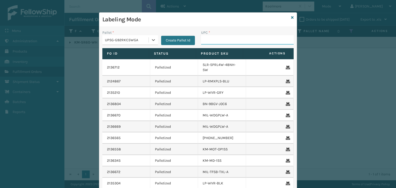
click at [204, 43] on input "UPC *" at bounding box center [247, 39] width 93 height 9
paste input "KM-SR60-WH"
click at [291, 18] on icon at bounding box center [292, 18] width 3 height 4
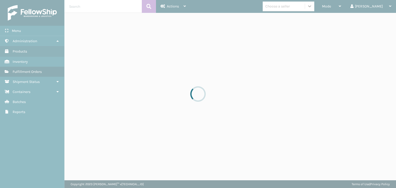
click at [350, 6] on div at bounding box center [198, 94] width 396 height 188
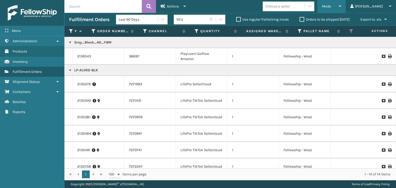
click at [331, 6] on span "Mode" at bounding box center [326, 6] width 9 height 4
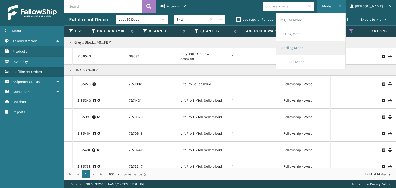
click at [339, 44] on li "Labeling Mode" at bounding box center [310, 48] width 69 height 14
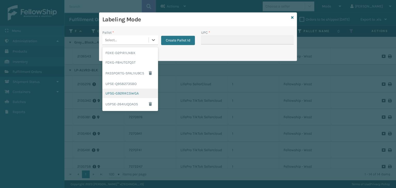
click at [123, 91] on div "UPSG-G92RKC5WGA" at bounding box center [130, 94] width 56 height 10
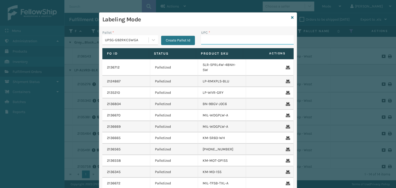
click at [207, 44] on input "UPC *" at bounding box center [247, 39] width 93 height 9
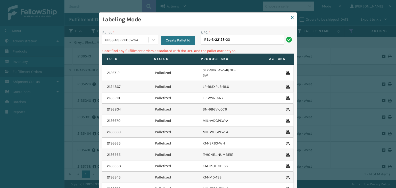
click at [116, 37] on div "UPSG-G92RKC5WGA" at bounding box center [127, 39] width 44 height 5
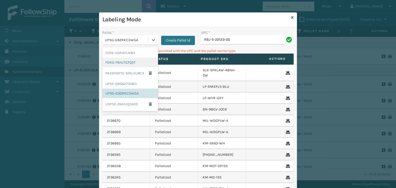
click at [117, 60] on div "FDXG-F8HJTG7Q5T" at bounding box center [130, 63] width 56 height 10
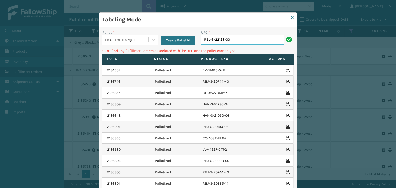
click at [239, 40] on input "RBJ-S-22123-00" at bounding box center [242, 39] width 83 height 9
click at [141, 40] on div "FDXG-F8HJTG7Q5T" at bounding box center [127, 39] width 44 height 5
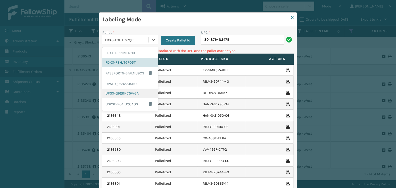
click at [135, 93] on div "UPSG-G92RKC5WGA" at bounding box center [130, 94] width 56 height 10
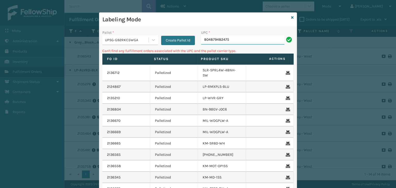
click at [229, 42] on input "804879482475" at bounding box center [242, 39] width 83 height 9
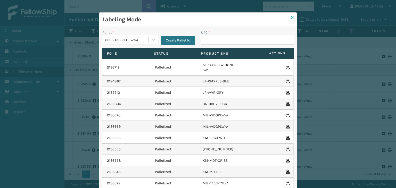
click at [291, 19] on icon at bounding box center [292, 18] width 3 height 4
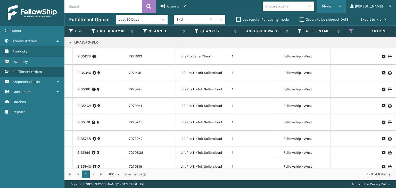
click at [341, 2] on div "Mode" at bounding box center [331, 6] width 19 height 13
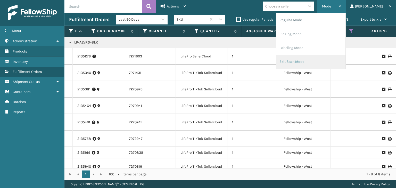
click at [325, 58] on li "Exit Scan Mode" at bounding box center [310, 62] width 69 height 14
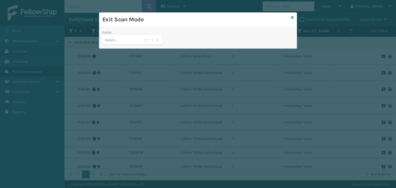
click at [120, 44] on div "Select..." at bounding box center [132, 40] width 60 height 10
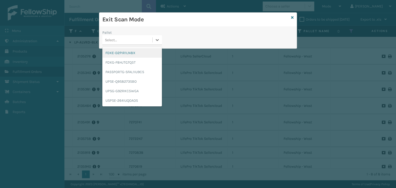
click at [121, 54] on div "FDXE-D2PIR1LN8X" at bounding box center [132, 53] width 60 height 10
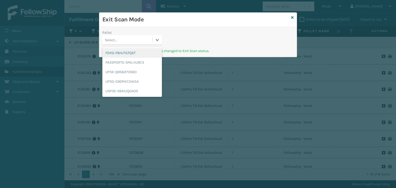
click at [137, 42] on div "Select..." at bounding box center [127, 40] width 50 height 9
click at [123, 57] on div "FDXG-F8HJTG7Q5T" at bounding box center [132, 53] width 60 height 10
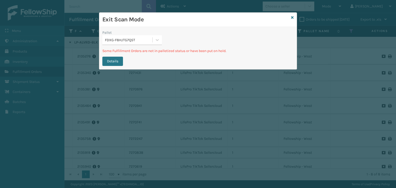
click at [119, 28] on div "Pallet FDXG-F8HJTG7Q5T Some Fulfillment Orders are not in palletized status or …" at bounding box center [197, 48] width 197 height 43
click at [125, 42] on div "FDXG-F8HJTG7Q5T" at bounding box center [129, 39] width 48 height 5
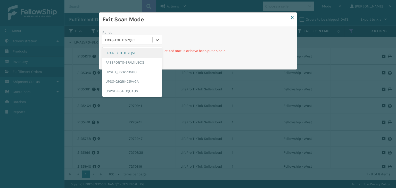
click at [124, 53] on div "FDXG-F8HJTG7Q5T" at bounding box center [132, 53] width 60 height 10
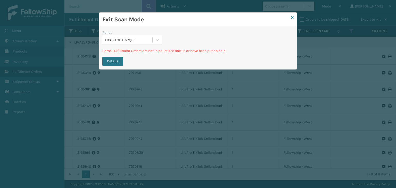
click at [120, 39] on div "FDXG-F8HJTG7Q5T" at bounding box center [129, 39] width 48 height 5
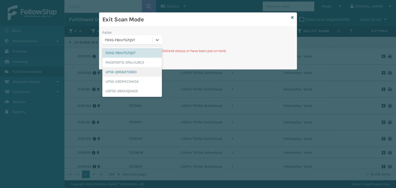
click at [129, 73] on div "UPSE-Q9S8273SBO" at bounding box center [132, 72] width 60 height 10
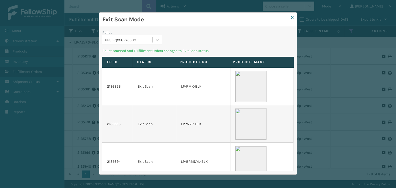
drag, startPoint x: 120, startPoint y: 41, endPoint x: 119, endPoint y: 44, distance: 3.6
click at [120, 41] on div "UPSE-Q9S8273SBO" at bounding box center [129, 39] width 48 height 5
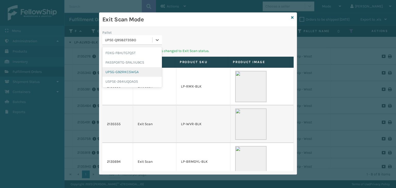
click at [120, 75] on div "UPSG-G92RKC5WGA" at bounding box center [132, 72] width 60 height 10
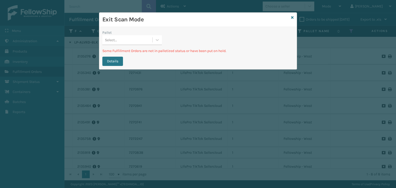
click at [121, 40] on div "Select..." at bounding box center [127, 40] width 50 height 9
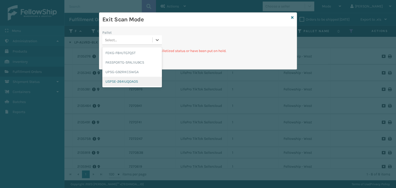
click at [123, 83] on div "USPSE-264IUQOAOS" at bounding box center [132, 82] width 60 height 10
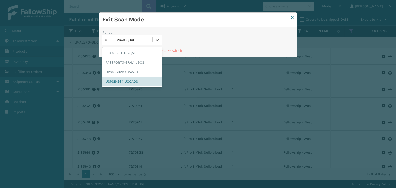
click at [129, 39] on div "USPSE-264IUQOAOS" at bounding box center [129, 39] width 48 height 5
click at [126, 52] on div "FDXG-F8HJTG7Q5T" at bounding box center [132, 53] width 60 height 10
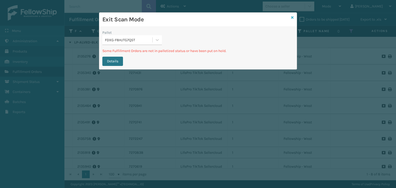
click at [293, 16] on icon at bounding box center [292, 18] width 3 height 4
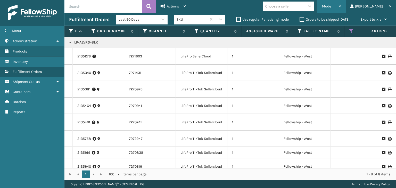
click at [331, 7] on span "Mode" at bounding box center [326, 6] width 9 height 4
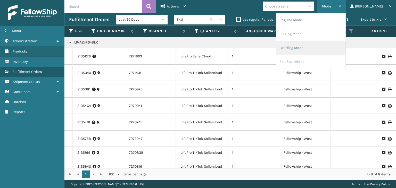
click at [325, 52] on li "Labeling Mode" at bounding box center [310, 48] width 69 height 14
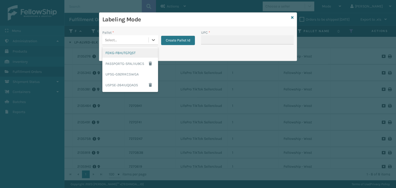
click at [129, 41] on div "Select..." at bounding box center [125, 40] width 46 height 9
click at [129, 55] on div "FDXG-F8HJTG7Q5T" at bounding box center [130, 53] width 56 height 10
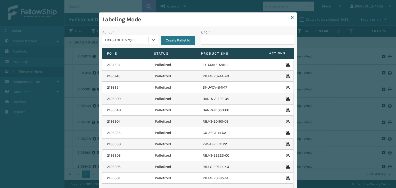
click at [136, 39] on div "FDXG-F8HJTG7Q5T" at bounding box center [127, 39] width 44 height 5
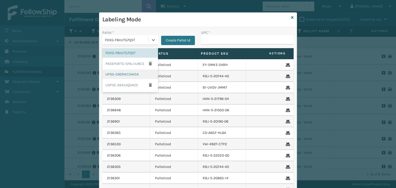
click at [129, 75] on div "UPSG-G92RKC5WGA" at bounding box center [130, 75] width 56 height 10
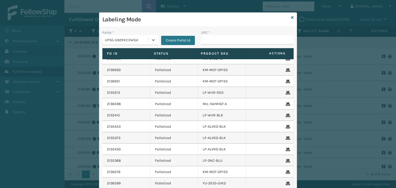
scroll to position [258, 0]
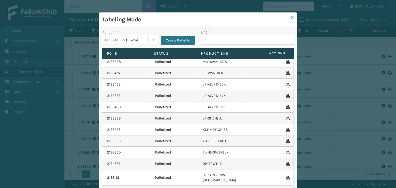
click at [291, 17] on icon at bounding box center [292, 18] width 3 height 4
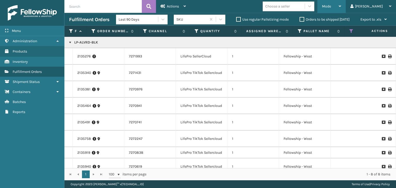
click at [341, 7] on div "Mode" at bounding box center [331, 6] width 19 height 13
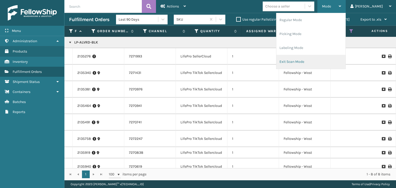
click at [336, 60] on li "Exit Scan Mode" at bounding box center [310, 62] width 69 height 14
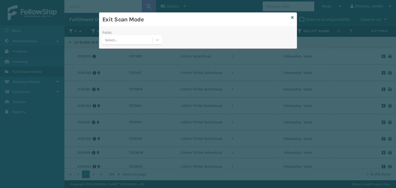
click at [137, 41] on div "Select..." at bounding box center [127, 40] width 50 height 9
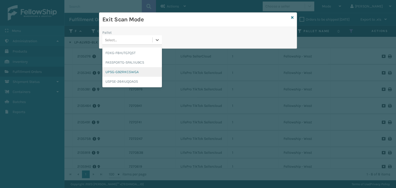
click at [134, 71] on div "UPSG-G92RKC5WGA" at bounding box center [132, 72] width 60 height 10
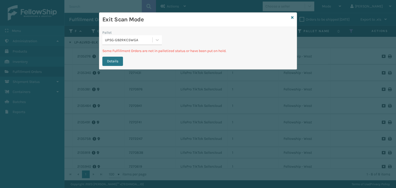
click at [126, 37] on div "UPSG-G92RKC5WGA" at bounding box center [129, 39] width 48 height 5
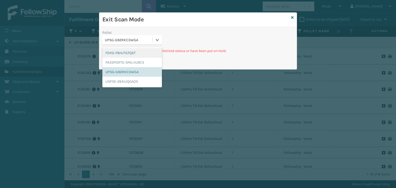
click at [141, 57] on div "FDXG-F8HJTG7Q5T" at bounding box center [132, 53] width 60 height 10
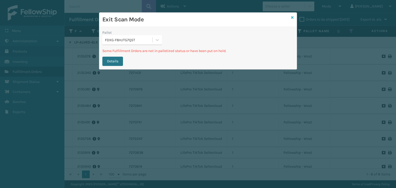
click at [293, 18] on icon at bounding box center [292, 18] width 3 height 4
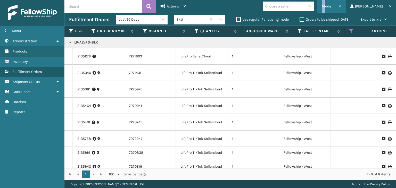
drag, startPoint x: 342, startPoint y: 6, endPoint x: 338, endPoint y: 9, distance: 5.6
click at [331, 6] on span "Mode" at bounding box center [326, 6] width 9 height 4
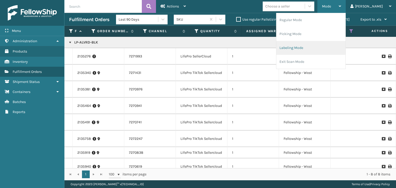
click at [311, 51] on li "Labeling Mode" at bounding box center [310, 48] width 69 height 14
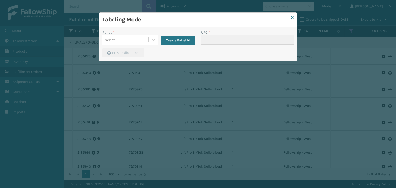
click at [140, 39] on div "Select..." at bounding box center [125, 40] width 46 height 9
click at [174, 40] on button "Create Pallet Id" at bounding box center [178, 40] width 34 height 9
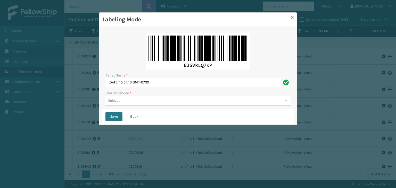
click at [293, 17] on icon at bounding box center [292, 18] width 3 height 4
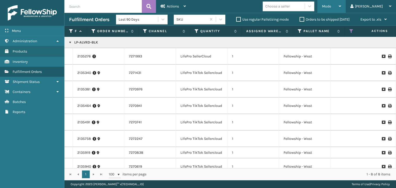
click at [339, 7] on div "Mode Regular Mode Picking Mode Labeling Mode Exit Scan Mode" at bounding box center [331, 6] width 28 height 13
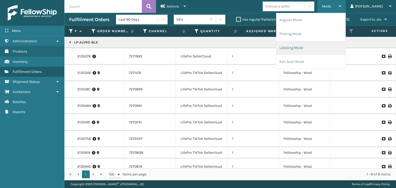
click at [324, 46] on li "Labeling Mode" at bounding box center [310, 48] width 69 height 14
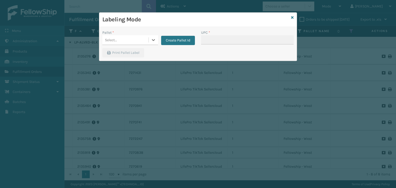
click at [125, 44] on div "Select..." at bounding box center [125, 40] width 46 height 9
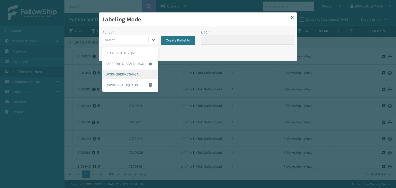
click at [145, 74] on div "UPSG-G92RKC5WGA" at bounding box center [130, 75] width 56 height 10
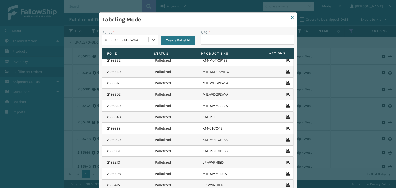
scroll to position [155, 0]
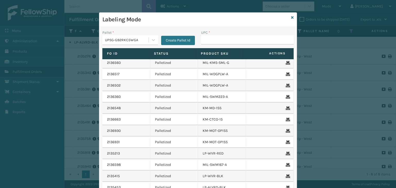
click at [161, 52] on label "Status" at bounding box center [172, 53] width 37 height 5
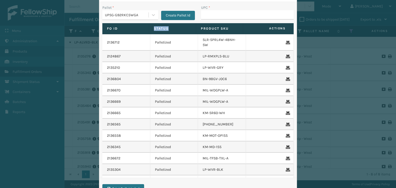
scroll to position [0, 0]
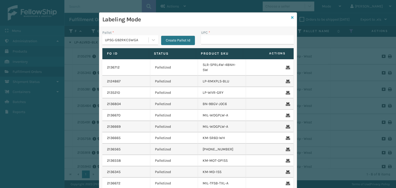
click at [291, 17] on icon at bounding box center [292, 18] width 3 height 4
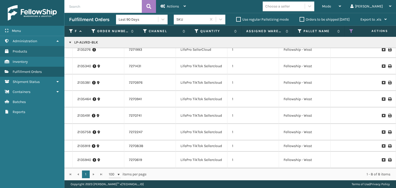
scroll to position [15, 0]
click at [341, 5] on div "Mode" at bounding box center [331, 6] width 19 height 13
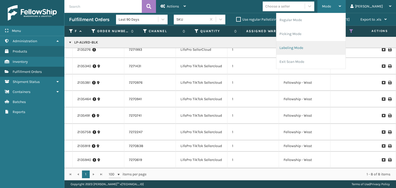
click at [330, 46] on li "Labeling Mode" at bounding box center [310, 48] width 69 height 14
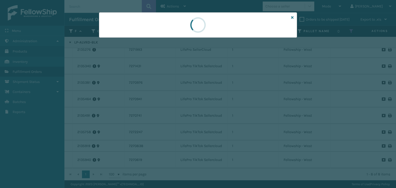
click at [129, 37] on div at bounding box center [198, 24] width 198 height 25
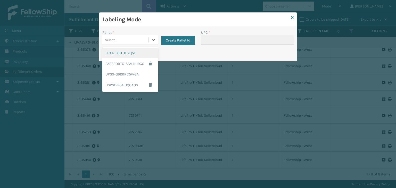
click at [129, 37] on div "Select..." at bounding box center [125, 40] width 46 height 9
click at [131, 54] on div "FDXG-F8HJTG7Q5T" at bounding box center [130, 53] width 56 height 10
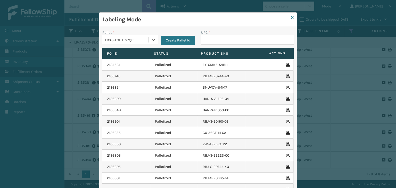
click at [133, 41] on div "FDXG-F8HJTG7Q5T" at bounding box center [127, 39] width 44 height 5
click at [291, 18] on icon at bounding box center [292, 18] width 3 height 4
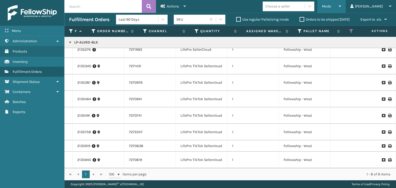
click at [339, 8] on div "Mode Regular Mode Picking Mode Labeling Mode Exit Scan Mode" at bounding box center [331, 6] width 28 height 13
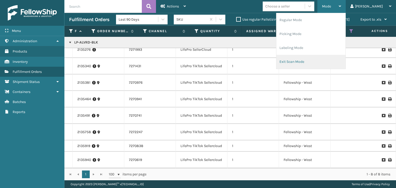
click at [317, 62] on li "Exit Scan Mode" at bounding box center [310, 62] width 69 height 14
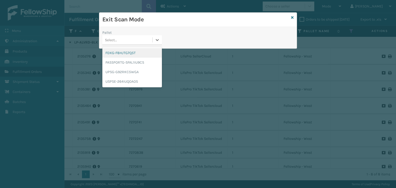
scroll to position [15, 0]
click at [129, 54] on div "FDXG-F8HJTG7Q5T" at bounding box center [132, 53] width 60 height 10
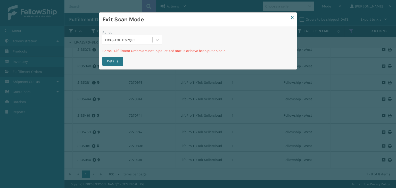
click at [131, 42] on div "FDXG-F8HJTG7Q5T" at bounding box center [129, 39] width 48 height 5
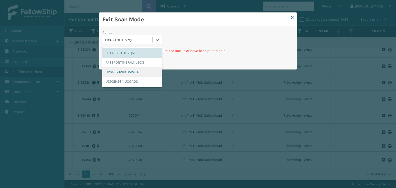
click at [131, 73] on div "UPSG-G92RKC5WGA" at bounding box center [132, 72] width 60 height 10
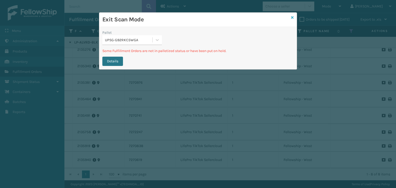
click at [293, 18] on icon at bounding box center [292, 18] width 3 height 4
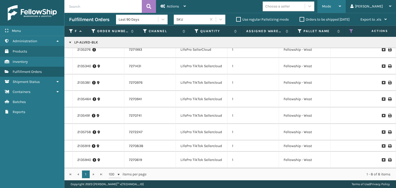
click at [331, 8] on span "Mode" at bounding box center [326, 6] width 9 height 4
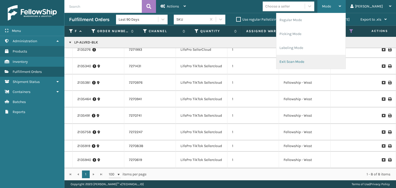
click at [331, 59] on li "Exit Scan Mode" at bounding box center [310, 62] width 69 height 14
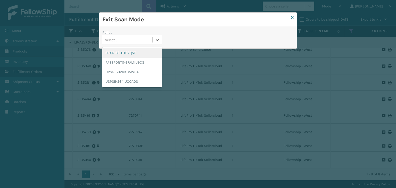
click at [126, 41] on div "Select..." at bounding box center [127, 40] width 50 height 9
click at [117, 58] on div "PASSPORTG-SFAL1IU9CS" at bounding box center [132, 63] width 60 height 10
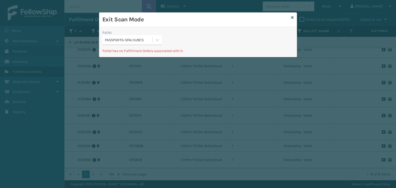
click at [120, 40] on div "PASSPORTG-SFAL1IU9CS" at bounding box center [129, 39] width 48 height 5
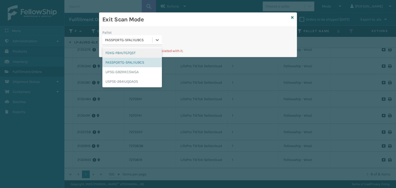
click at [120, 50] on div "FDXG-F8HJTG7Q5T" at bounding box center [132, 53] width 60 height 10
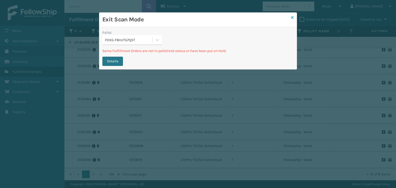
click at [293, 17] on icon at bounding box center [292, 18] width 3 height 4
